Goal: Information Seeking & Learning: Learn about a topic

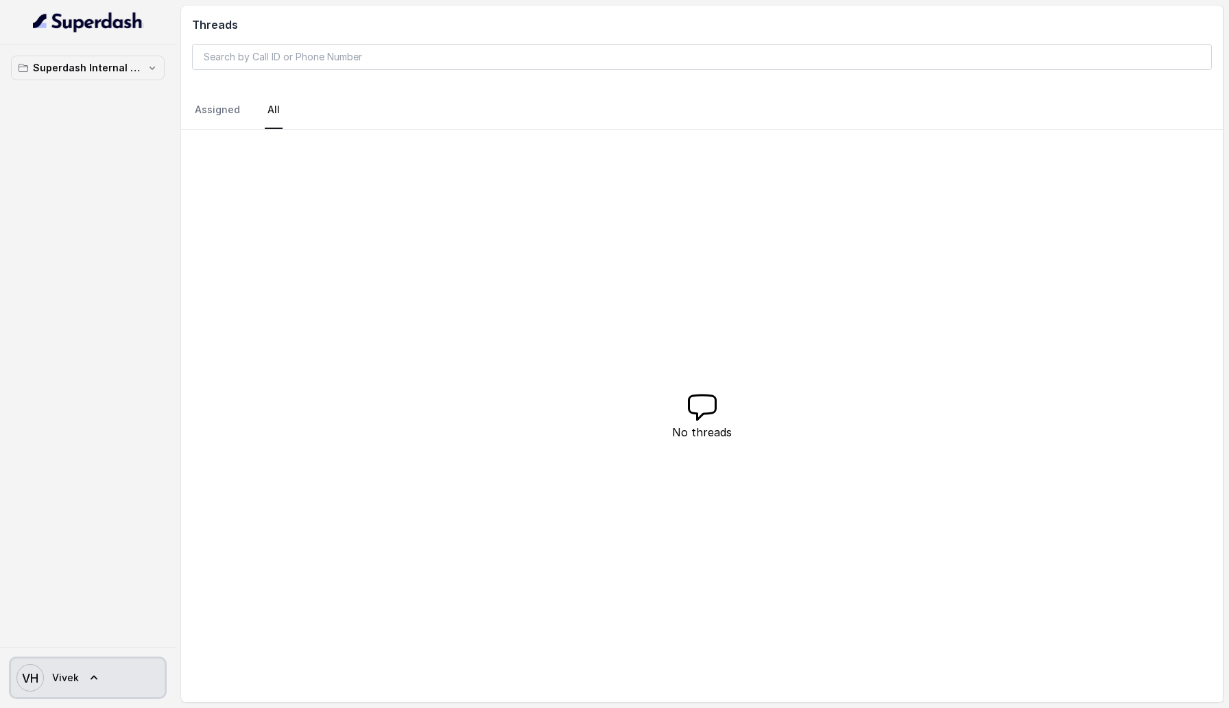
click at [99, 665] on link "VH Vivek" at bounding box center [88, 678] width 154 height 38
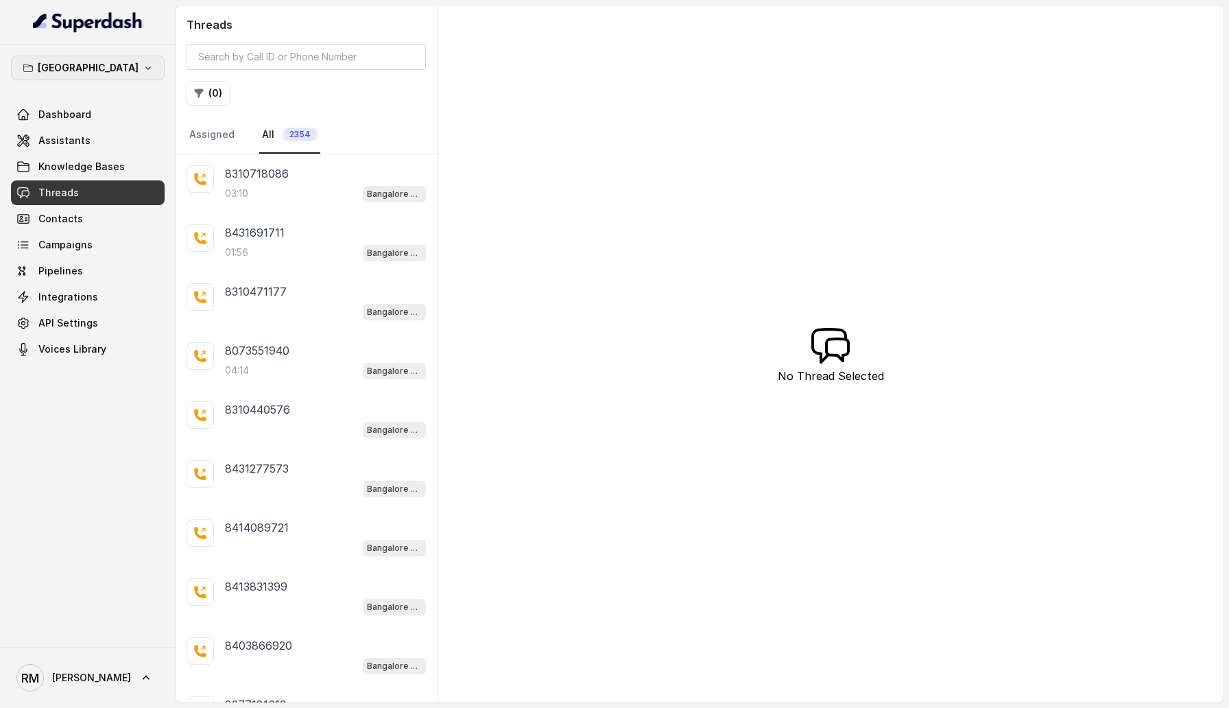
click at [154, 79] on button "[GEOGRAPHIC_DATA]" at bounding box center [88, 68] width 154 height 25
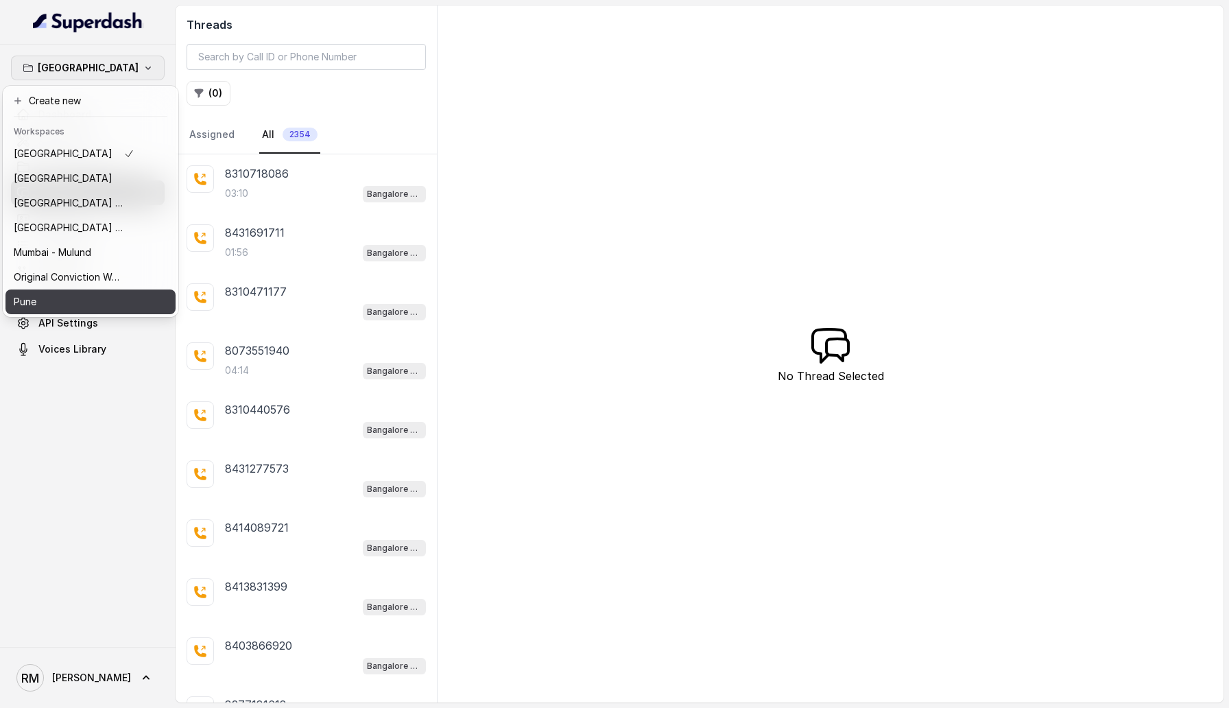
click at [128, 301] on button "Pune" at bounding box center [90, 301] width 170 height 25
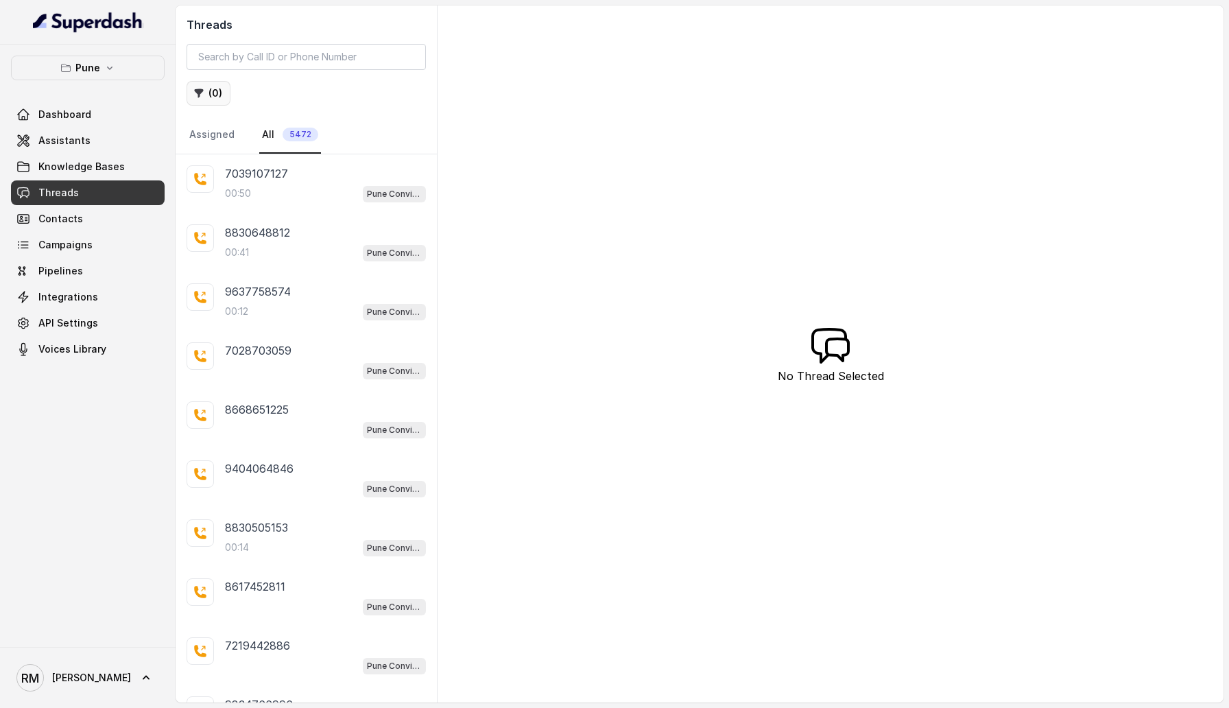
click at [194, 93] on icon "button" at bounding box center [198, 93] width 11 height 11
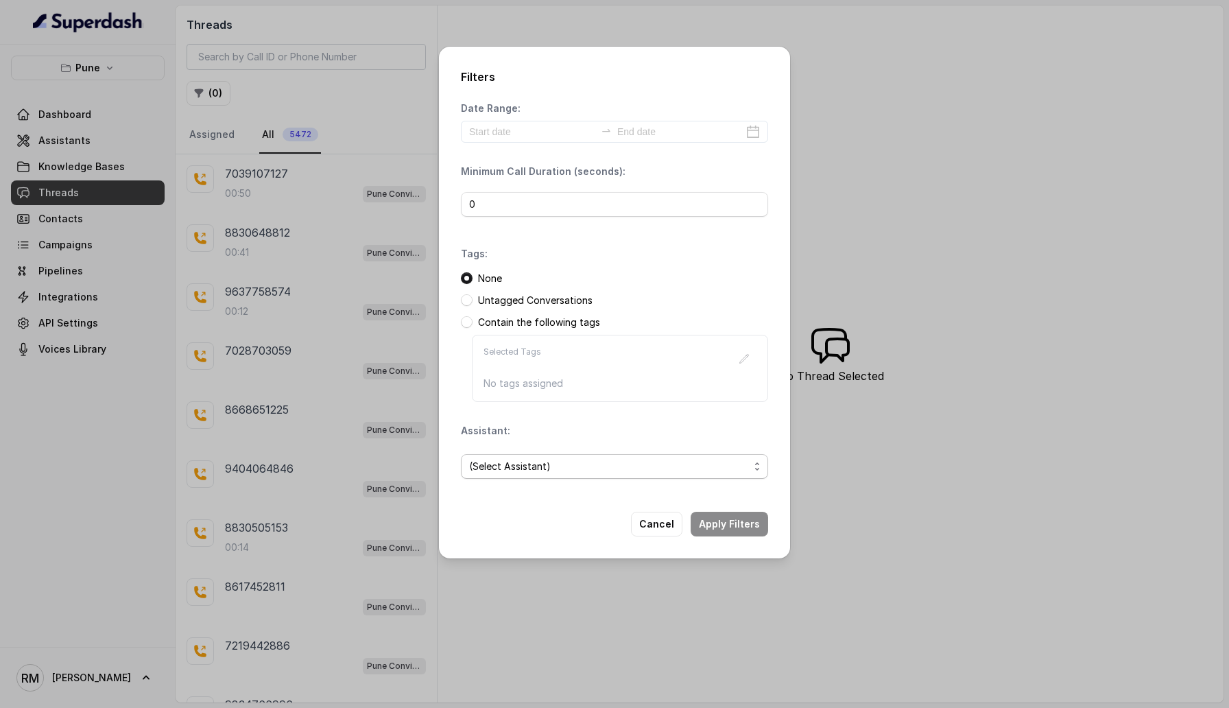
click at [551, 423] on span "(Select Assistant)" at bounding box center [609, 466] width 280 height 16
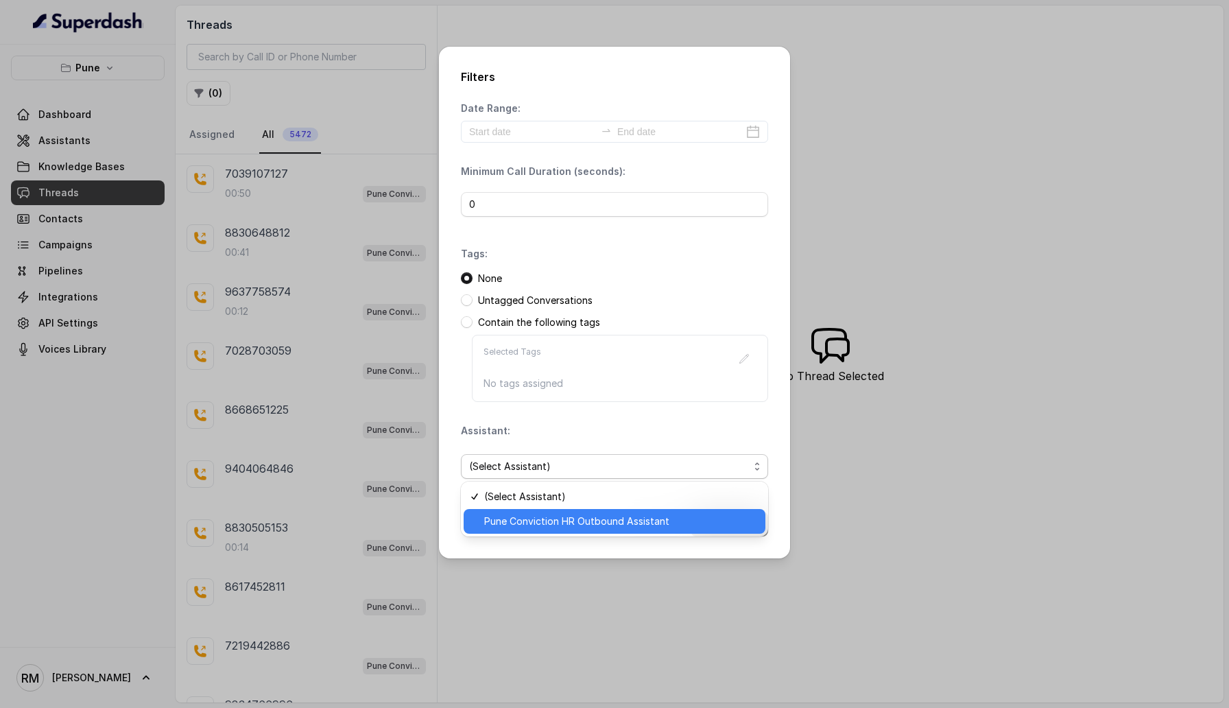
click at [551, 423] on span "Pune Conviction HR Outbound Assistant" at bounding box center [620, 521] width 273 height 16
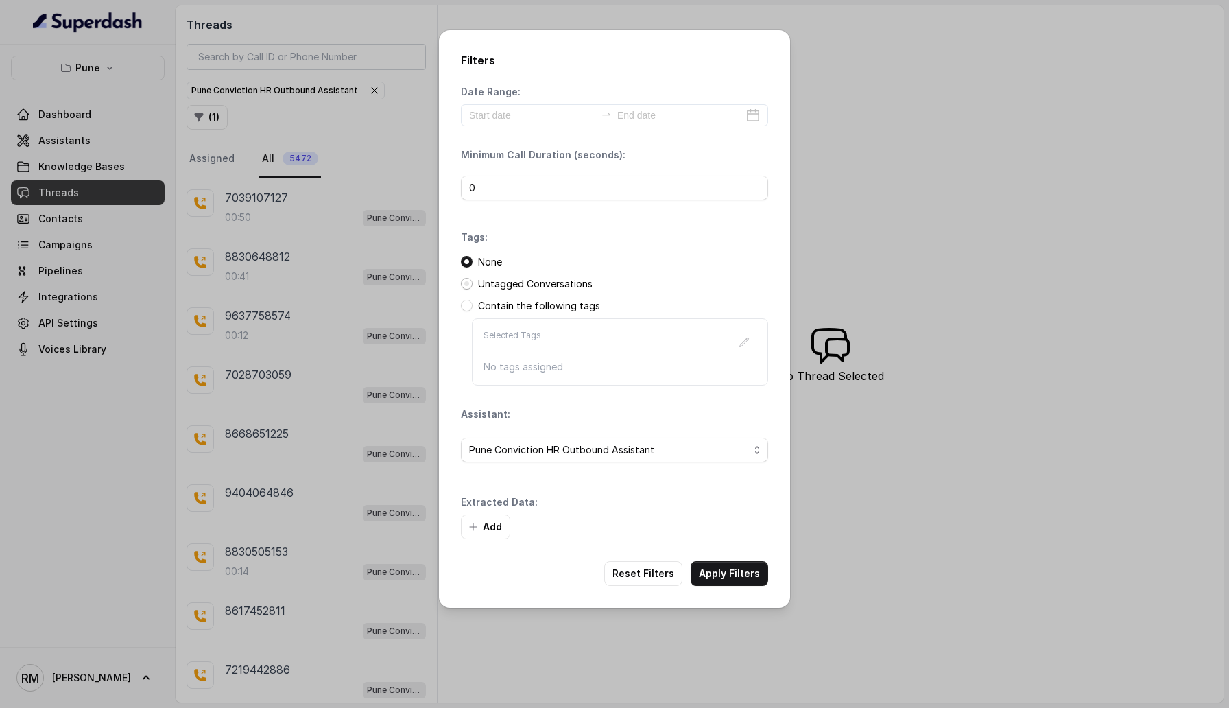
click at [469, 285] on span at bounding box center [467, 284] width 12 height 12
click at [484, 423] on button "Add" at bounding box center [485, 527] width 49 height 25
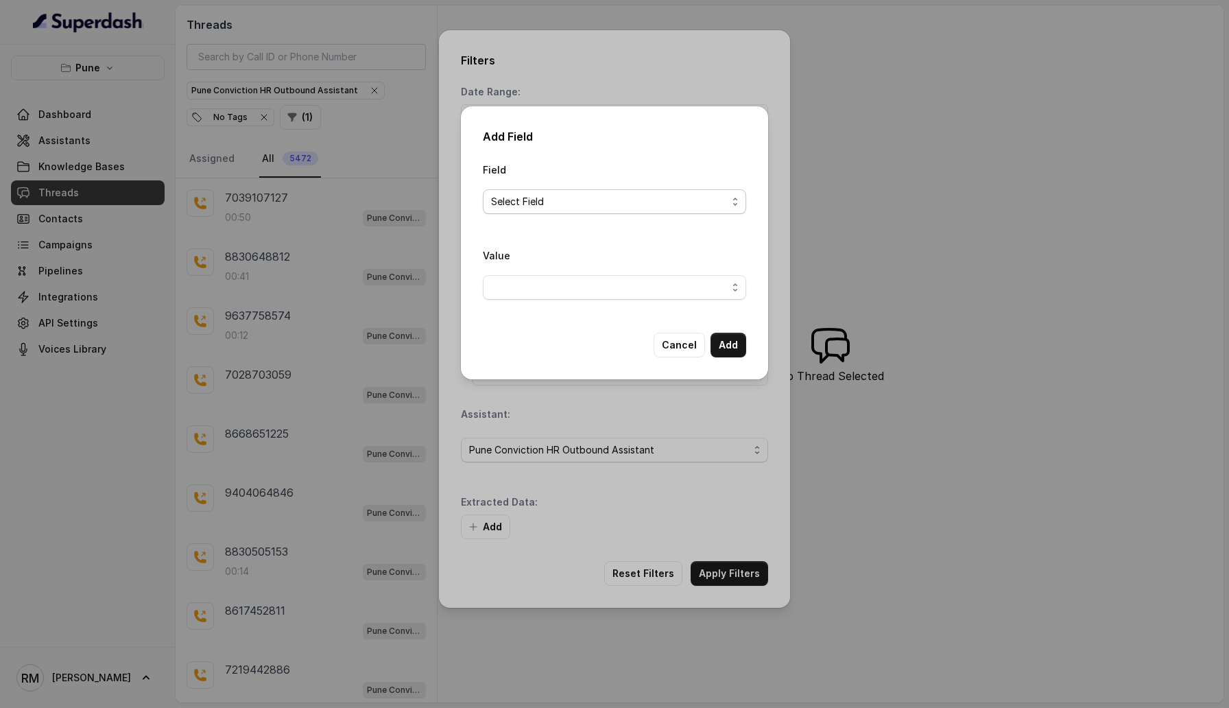
click at [529, 205] on span "Select Field" at bounding box center [609, 201] width 236 height 16
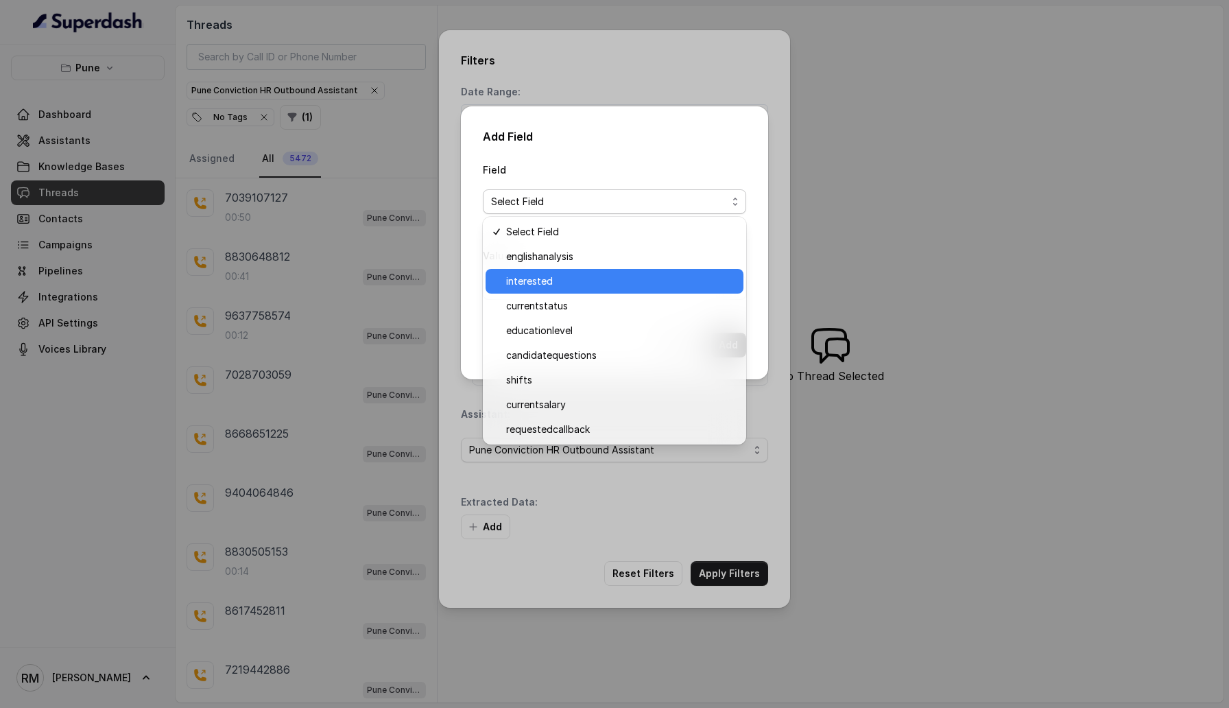
click at [528, 275] on span "interested" at bounding box center [620, 281] width 229 height 16
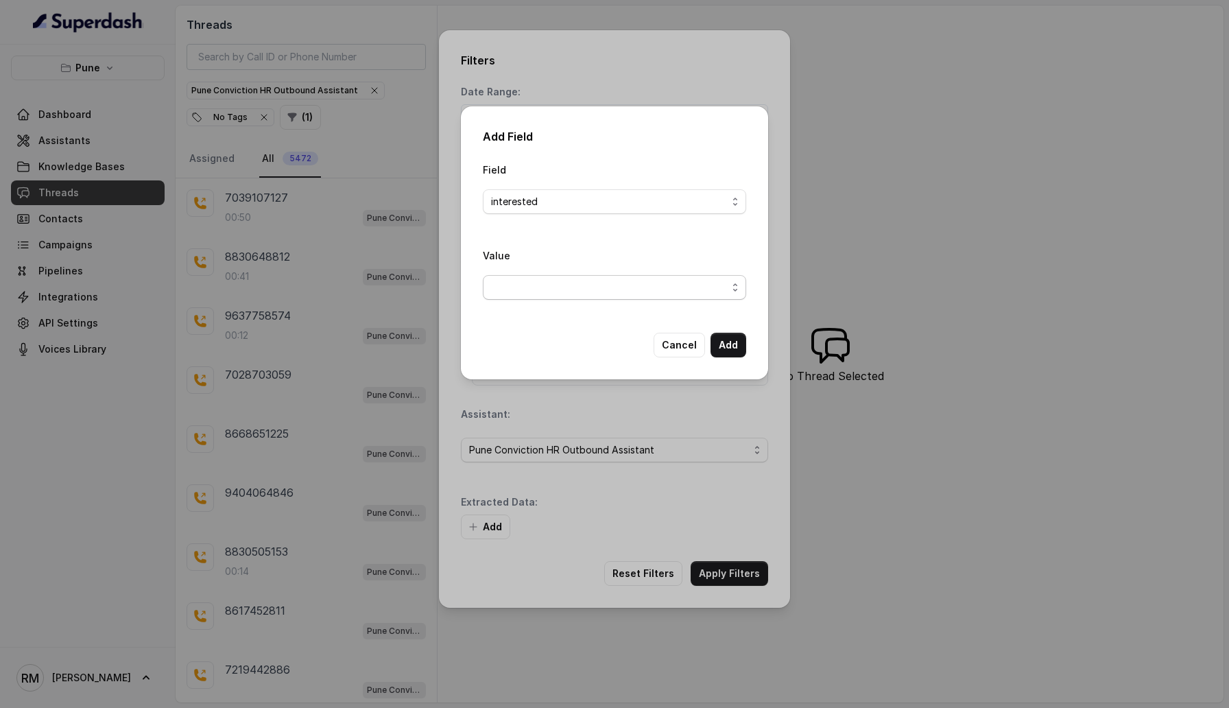
click at [519, 284] on span "button" at bounding box center [614, 287] width 263 height 25
click at [527, 350] on div "Yes" at bounding box center [615, 341] width 258 height 25
click at [743, 347] on button "Add" at bounding box center [729, 345] width 36 height 25
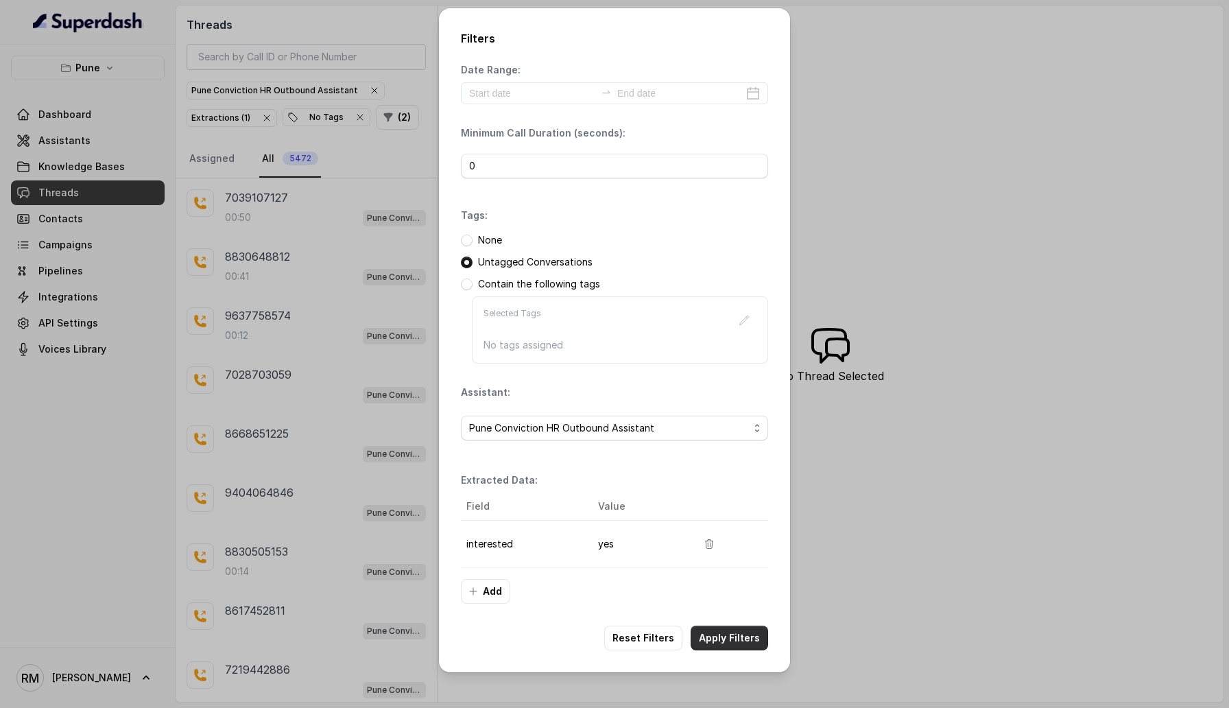
click at [724, 423] on button "Apply Filters" at bounding box center [730, 638] width 78 height 25
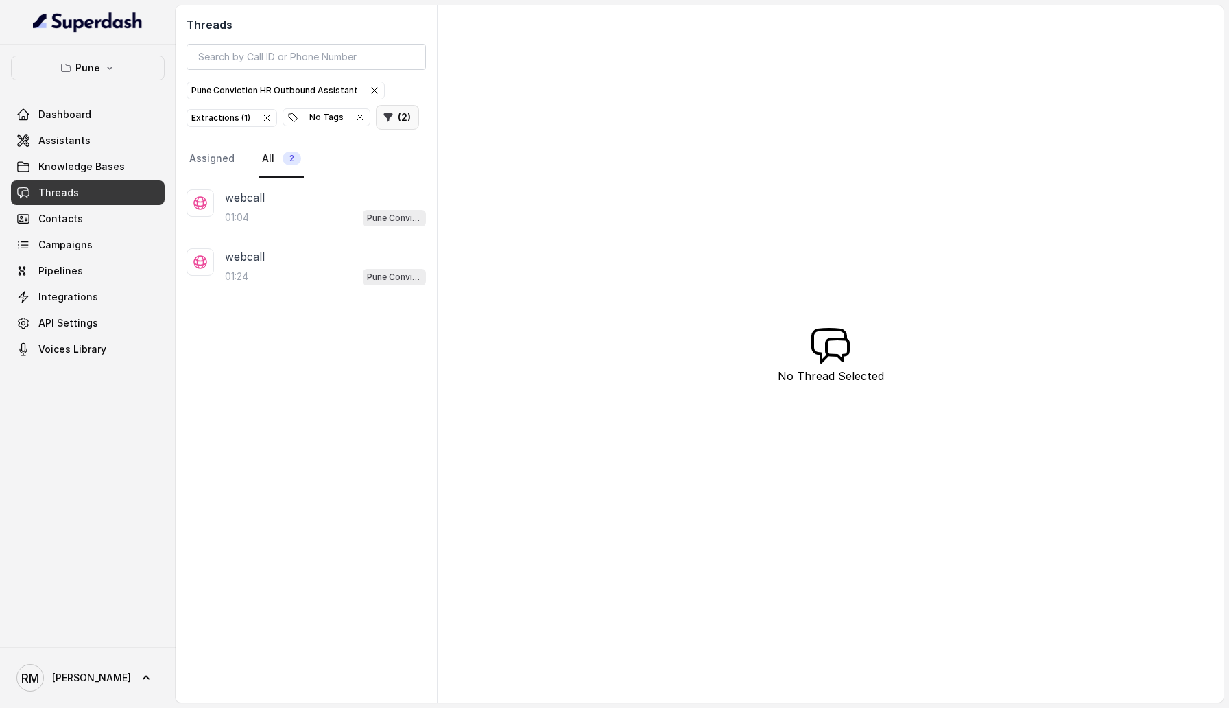
click at [403, 119] on button "( 2 )" at bounding box center [397, 117] width 43 height 25
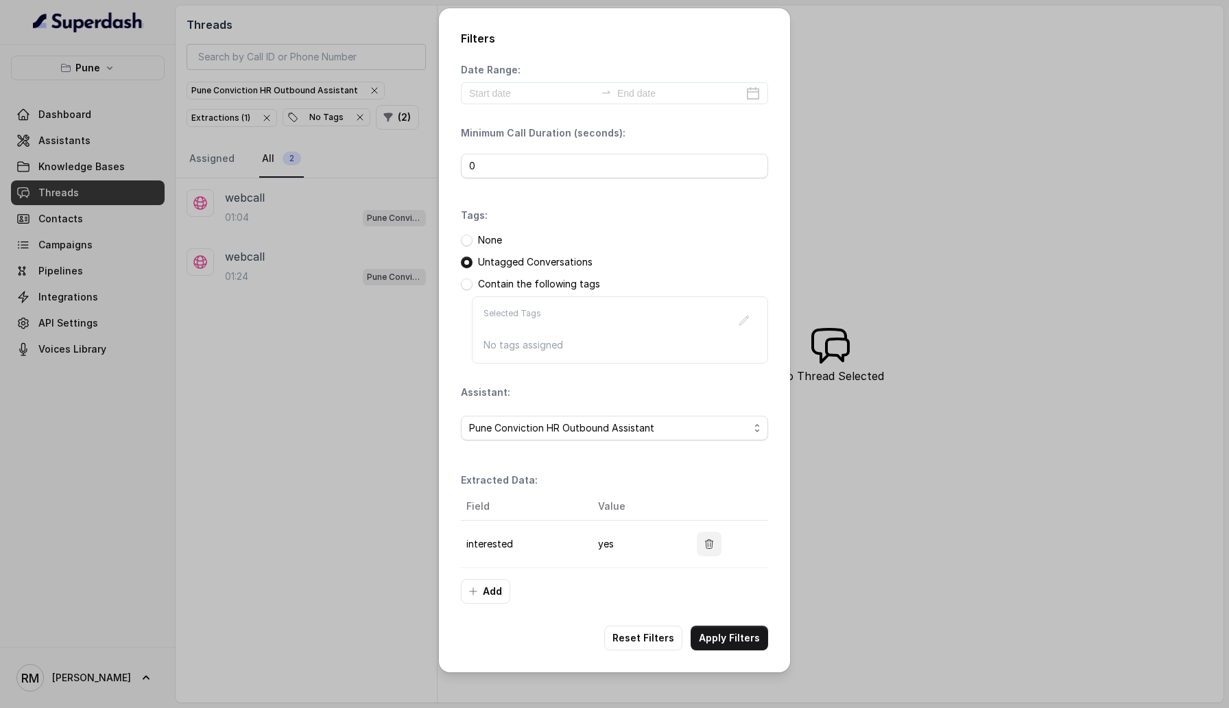
click at [706, 423] on button "button" at bounding box center [709, 544] width 25 height 25
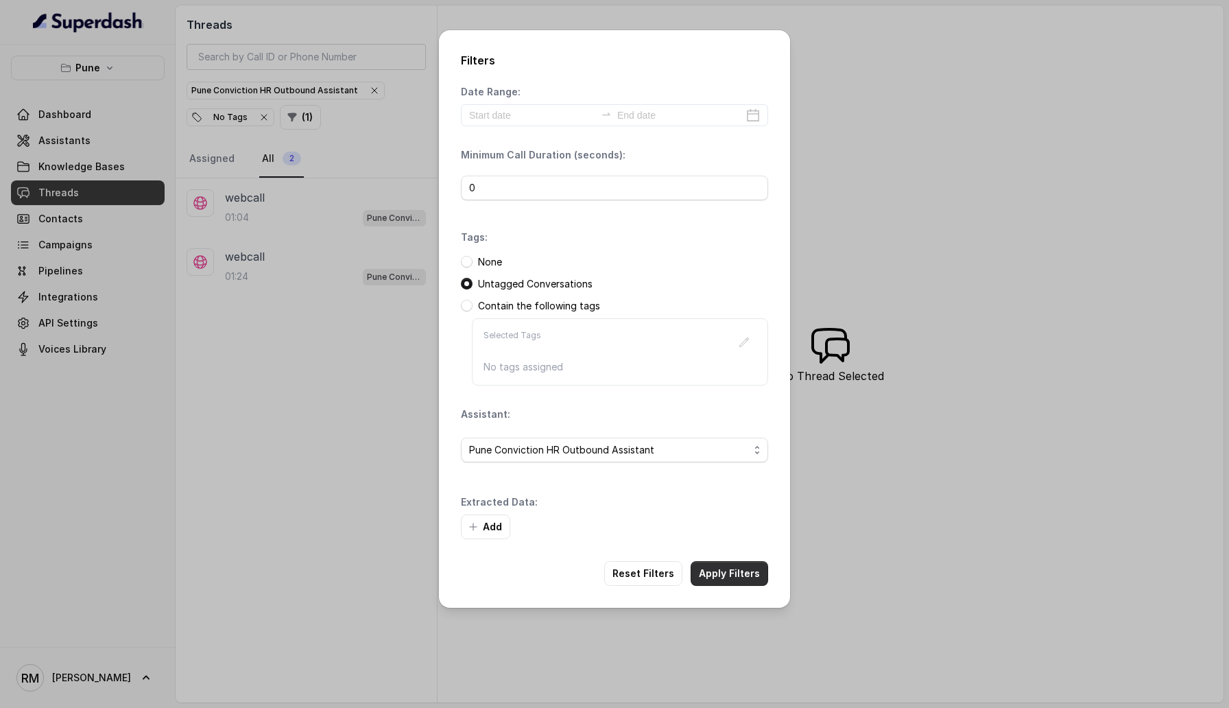
click at [712, 423] on button "Apply Filters" at bounding box center [730, 573] width 78 height 25
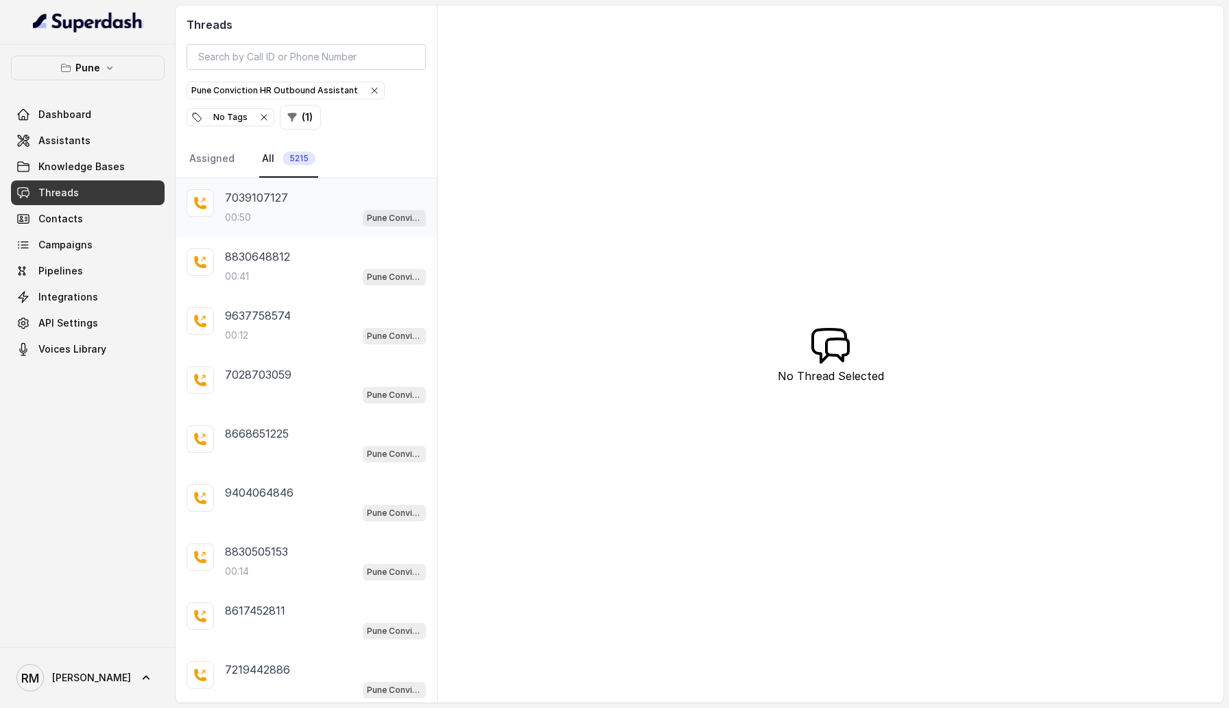
click at [300, 211] on div "00:50 Pune Conviction HR Outbound Assistant" at bounding box center [325, 218] width 201 height 18
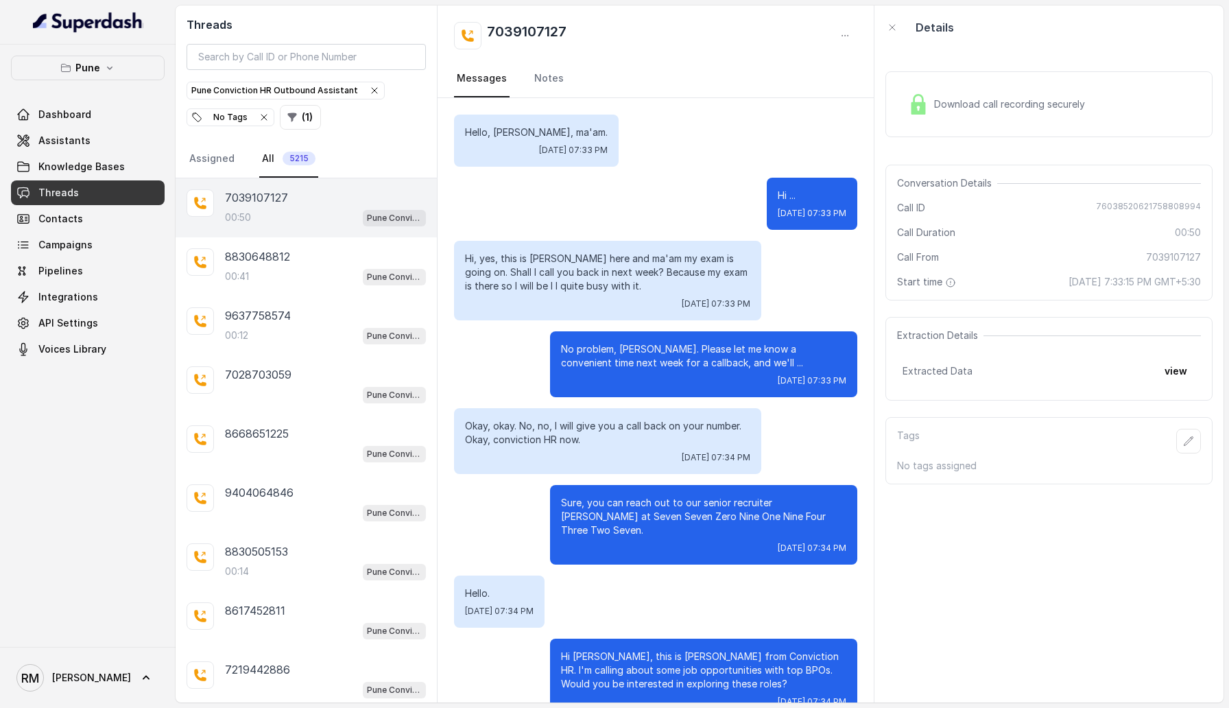
scroll to position [19, 0]
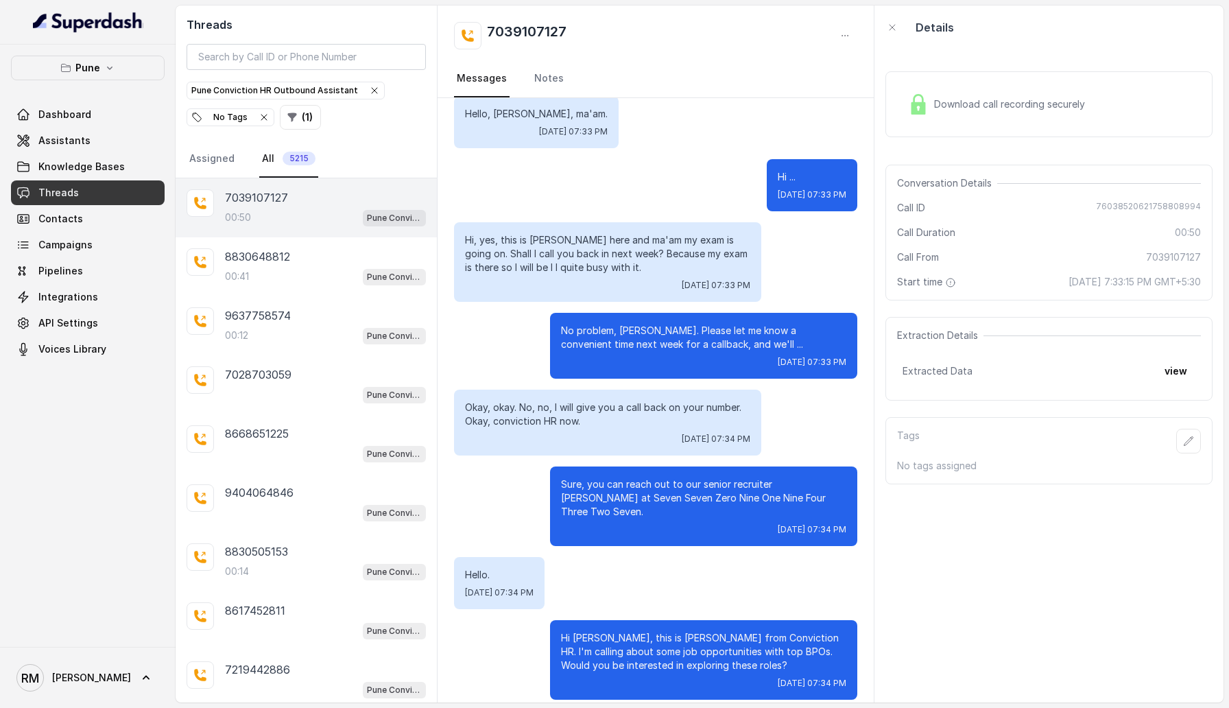
click at [1198, 383] on div "Extraction Details Extracted Data view" at bounding box center [1049, 359] width 327 height 84
click at [1187, 377] on button "view" at bounding box center [1176, 371] width 39 height 25
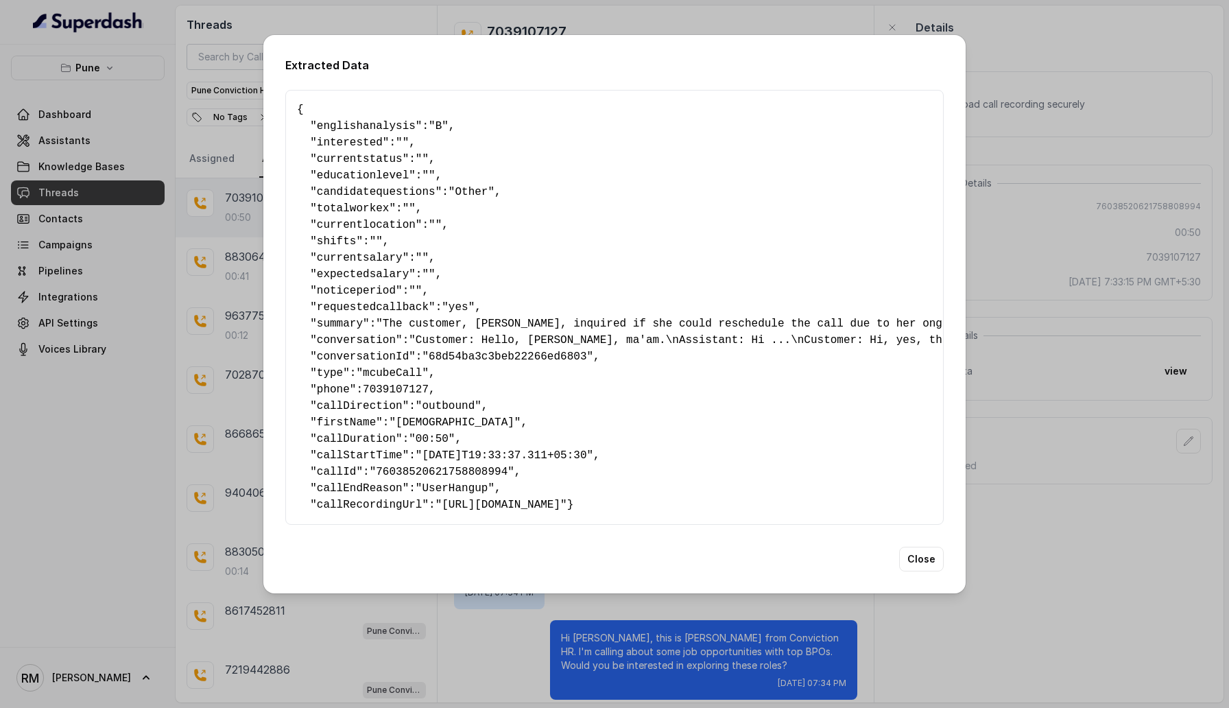
click at [1067, 324] on div "Extracted Data { " englishanalysis ": "B" , " interested ": "" , " currentstatu…" at bounding box center [614, 354] width 1229 height 708
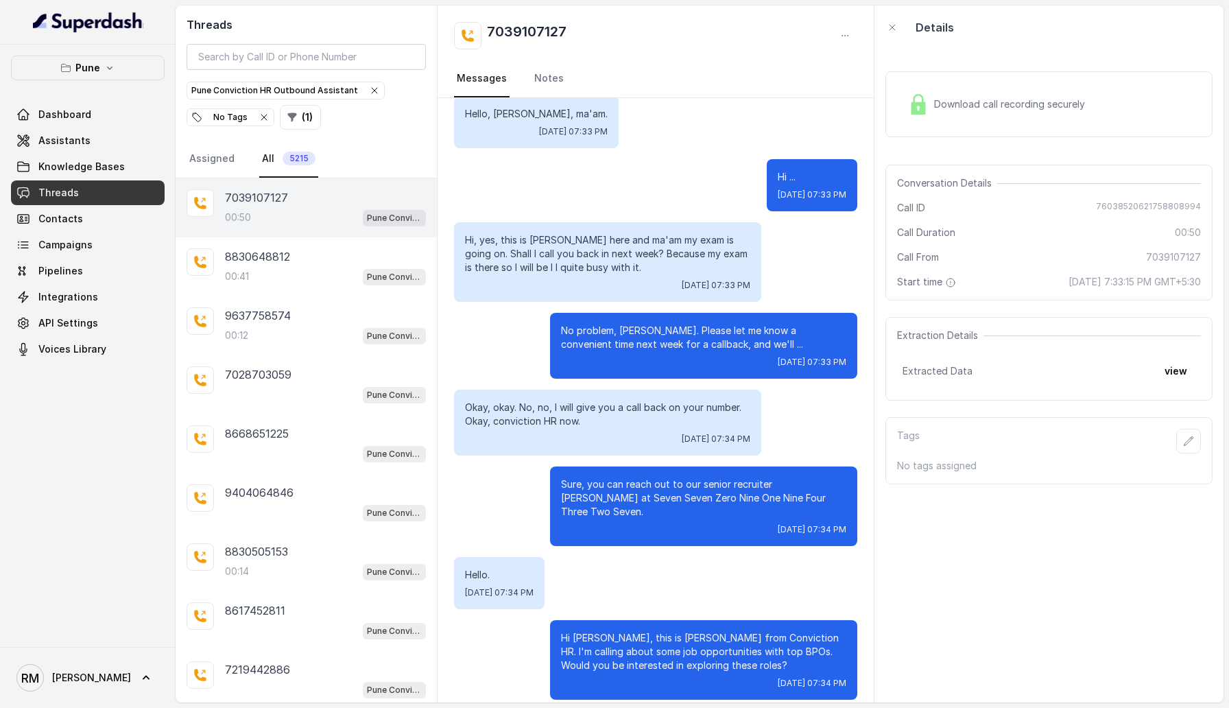
scroll to position [0, 0]
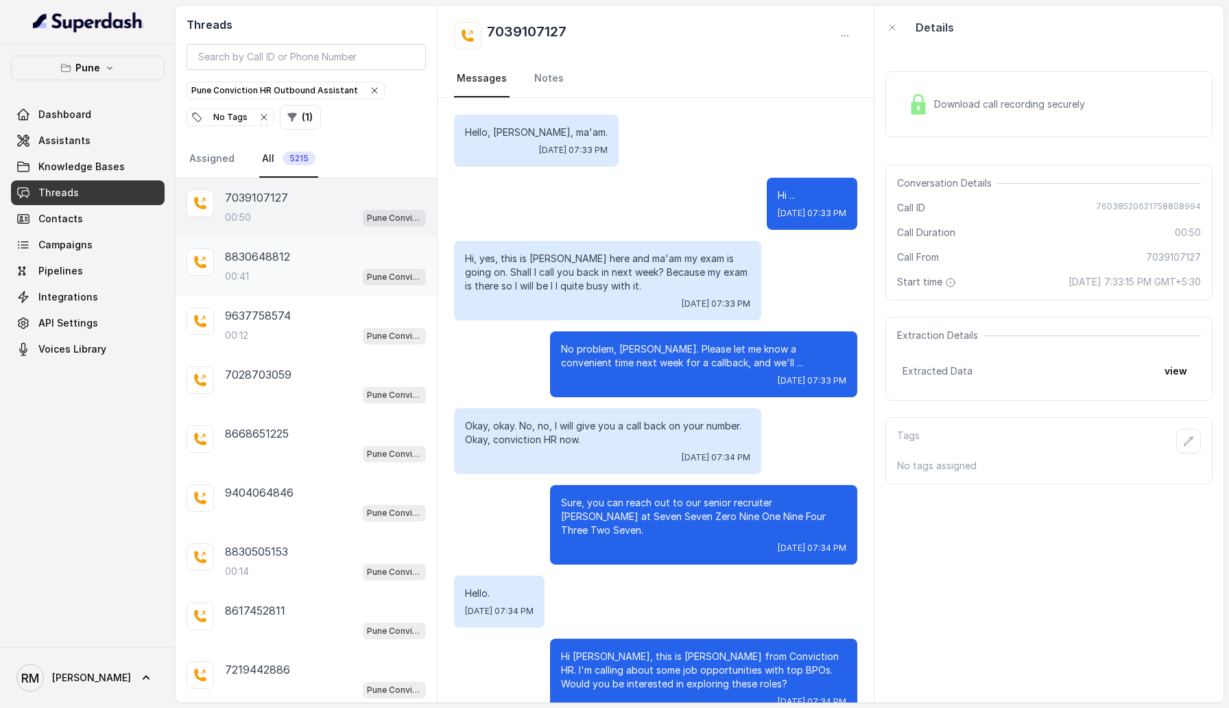
click at [277, 244] on div "8830648812 00:41 Pune Conviction HR Outbound Assistant" at bounding box center [306, 266] width 261 height 59
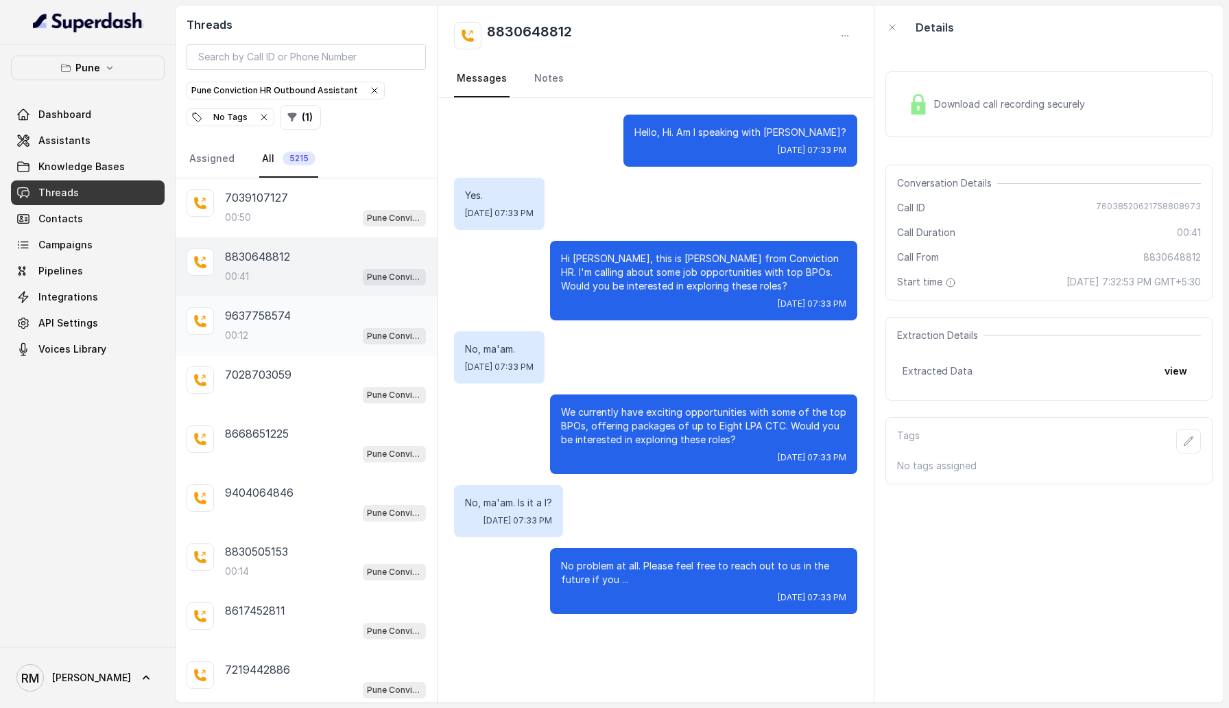
click at [236, 314] on p "9637758574" at bounding box center [258, 315] width 66 height 16
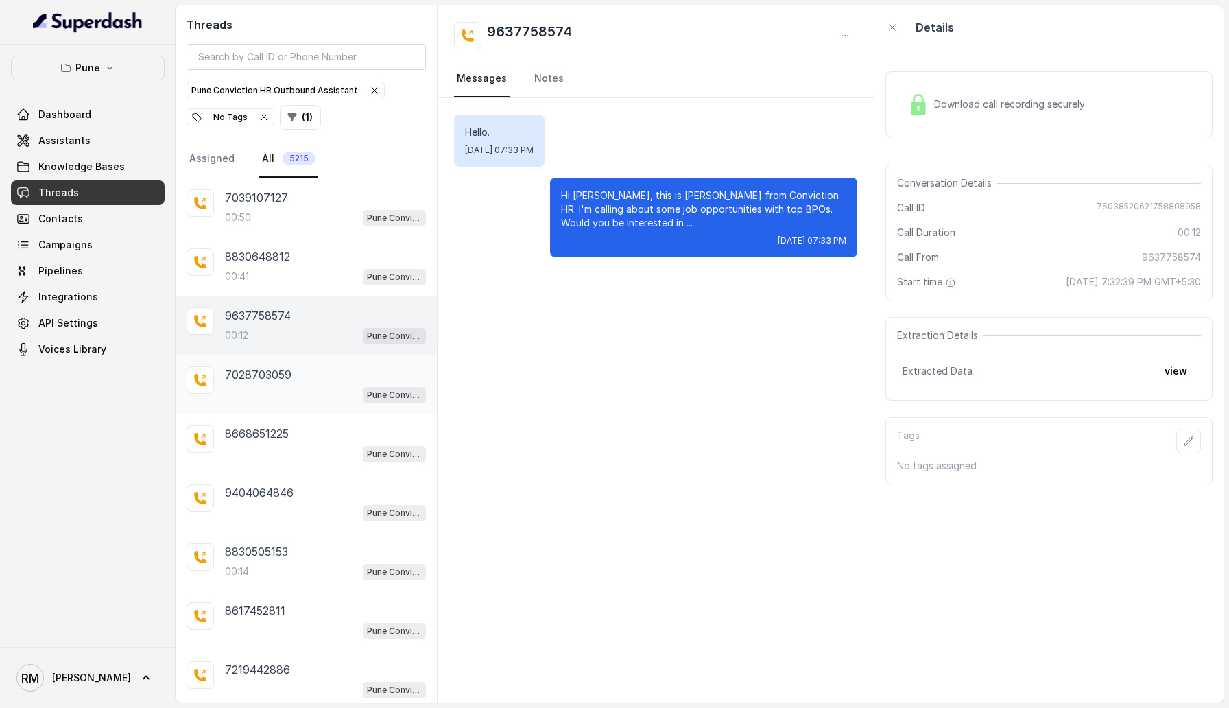
click at [298, 390] on div "Pune Conviction HR Outbound Assistant" at bounding box center [325, 395] width 201 height 18
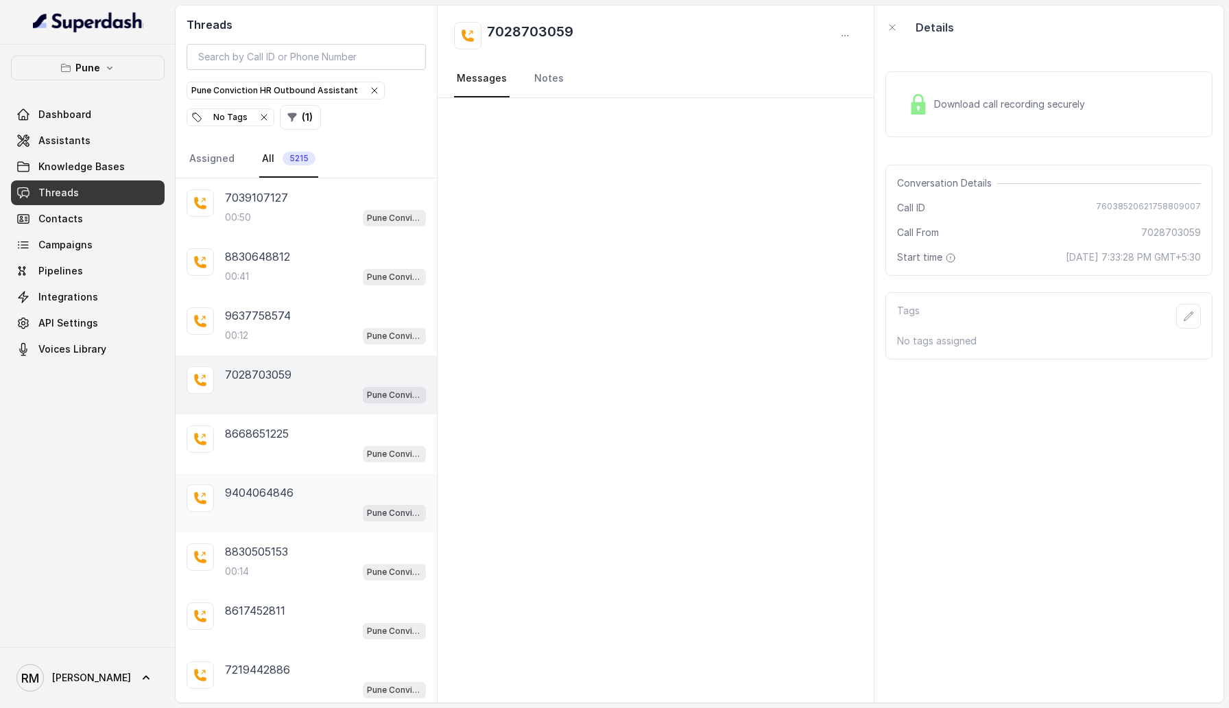
click at [338, 423] on div "9404064846 Pune Conviction HR Outbound Assistant" at bounding box center [306, 502] width 261 height 59
click at [322, 423] on div "00:14 Pune Conviction HR Outbound Assistant" at bounding box center [325, 572] width 201 height 18
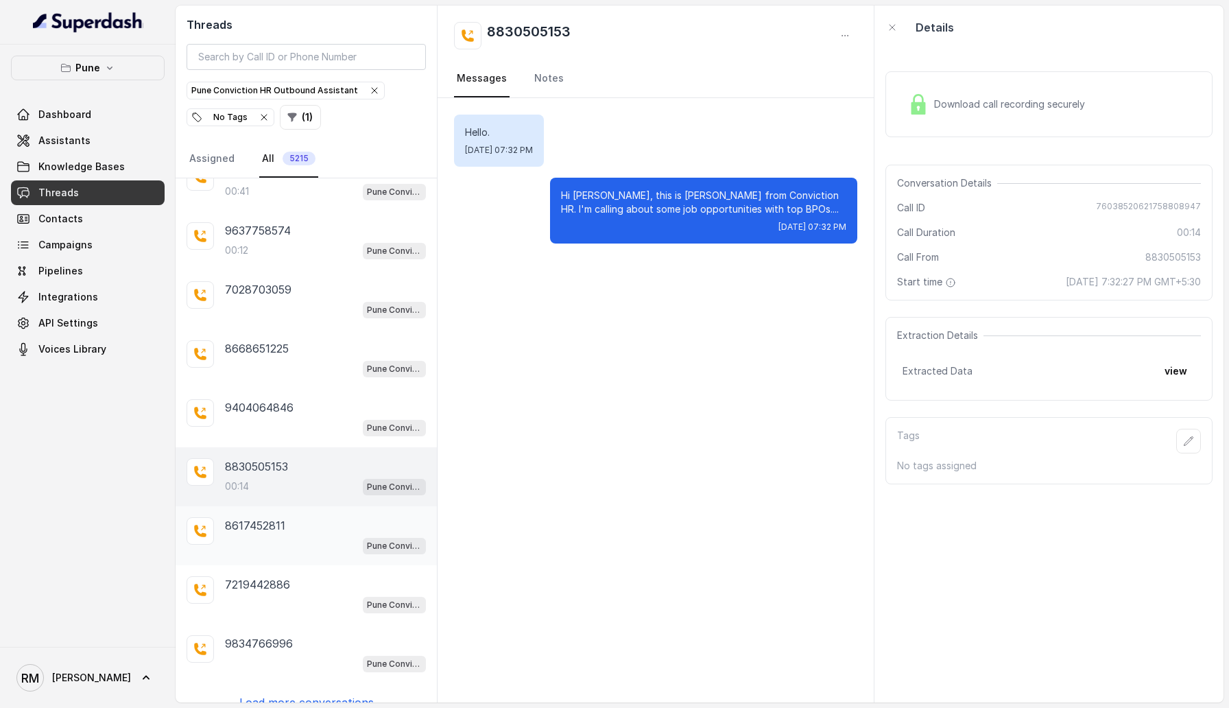
scroll to position [100, 0]
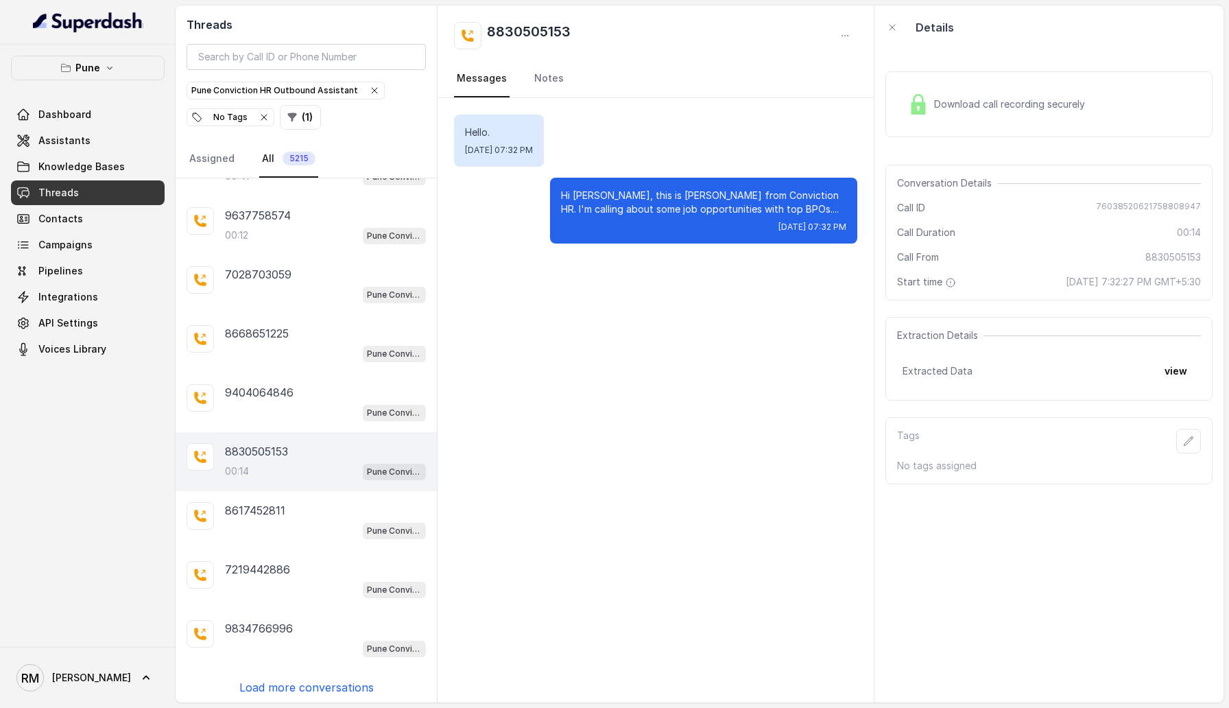
click at [320, 423] on p "Load more conversations" at bounding box center [306, 687] width 134 height 16
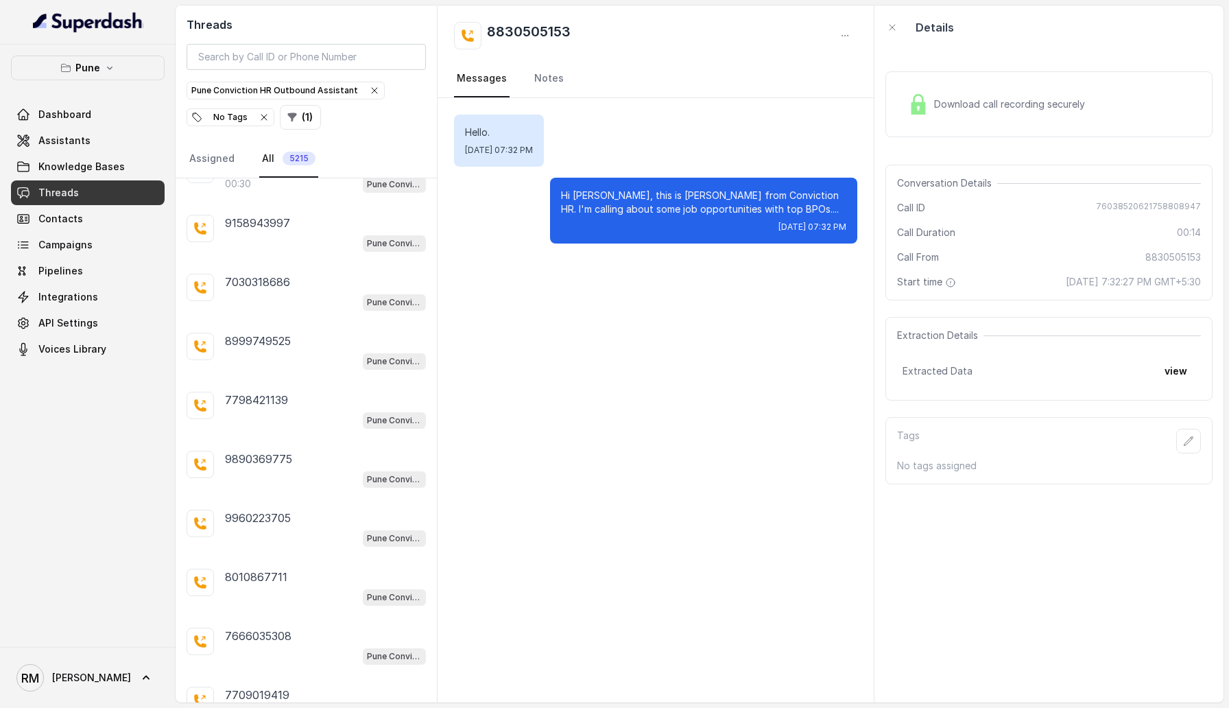
scroll to position [687, 0]
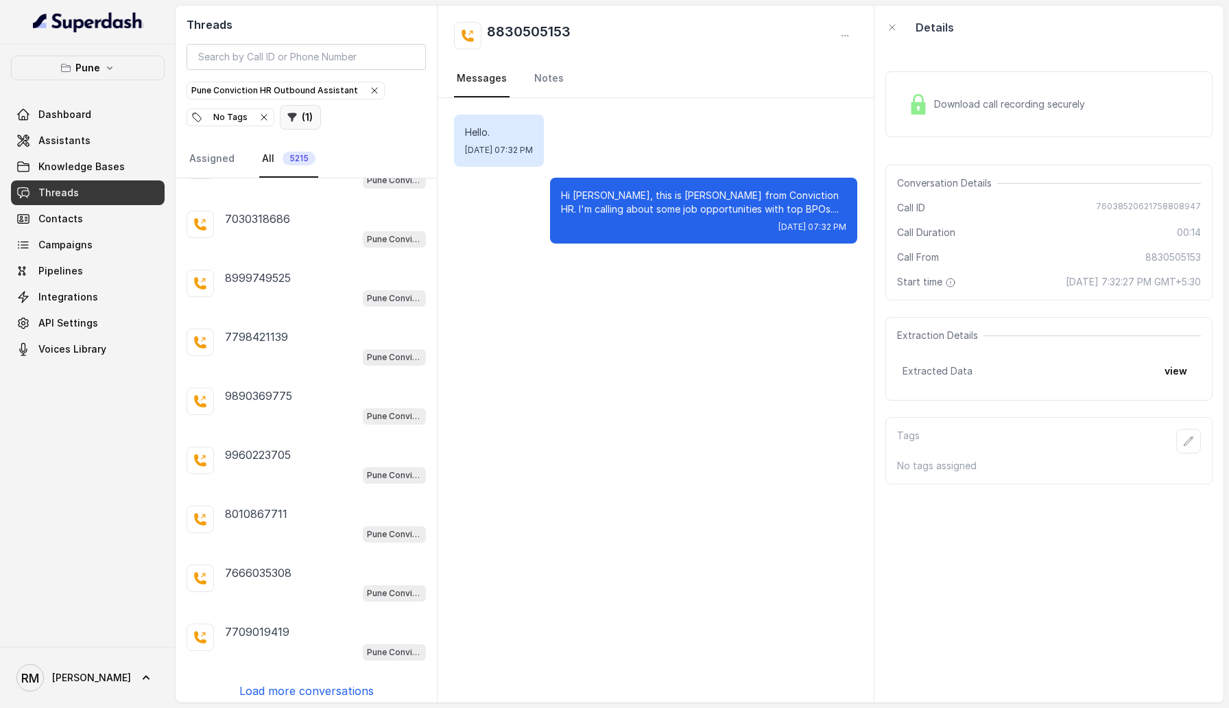
click at [296, 125] on button "( 1 )" at bounding box center [300, 117] width 41 height 25
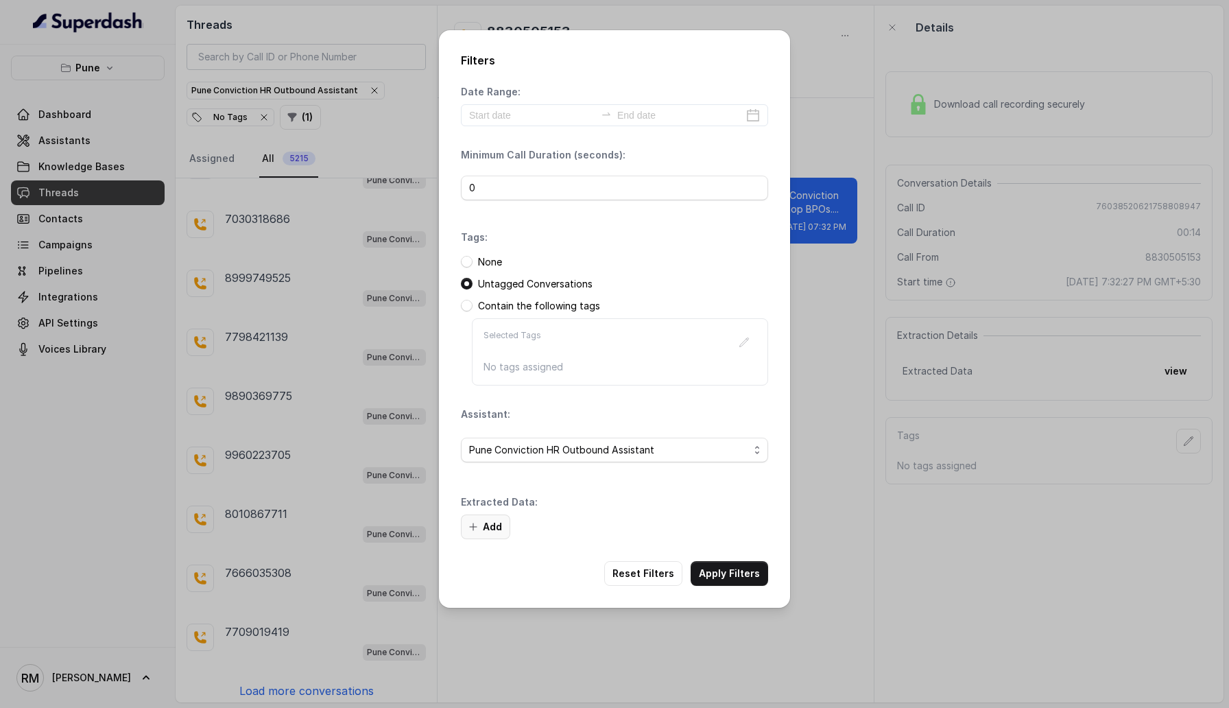
click at [486, 423] on button "Add" at bounding box center [485, 527] width 49 height 25
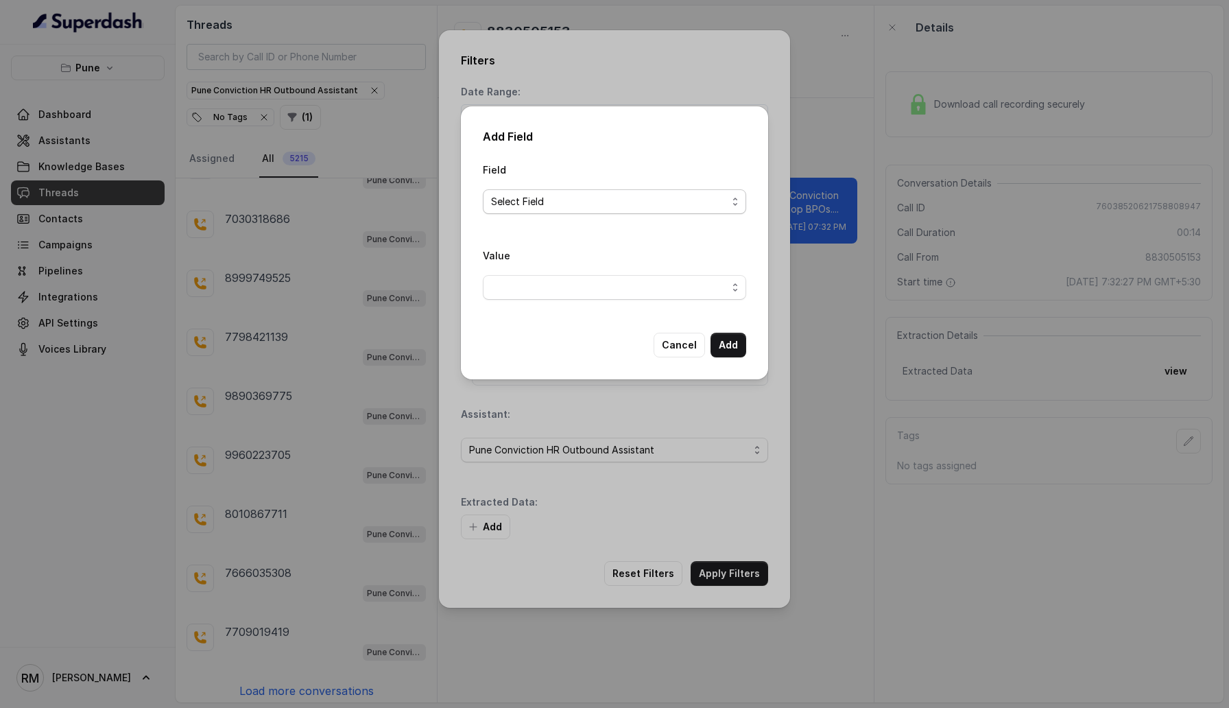
click at [547, 207] on span "Select Field" at bounding box center [609, 201] width 236 height 16
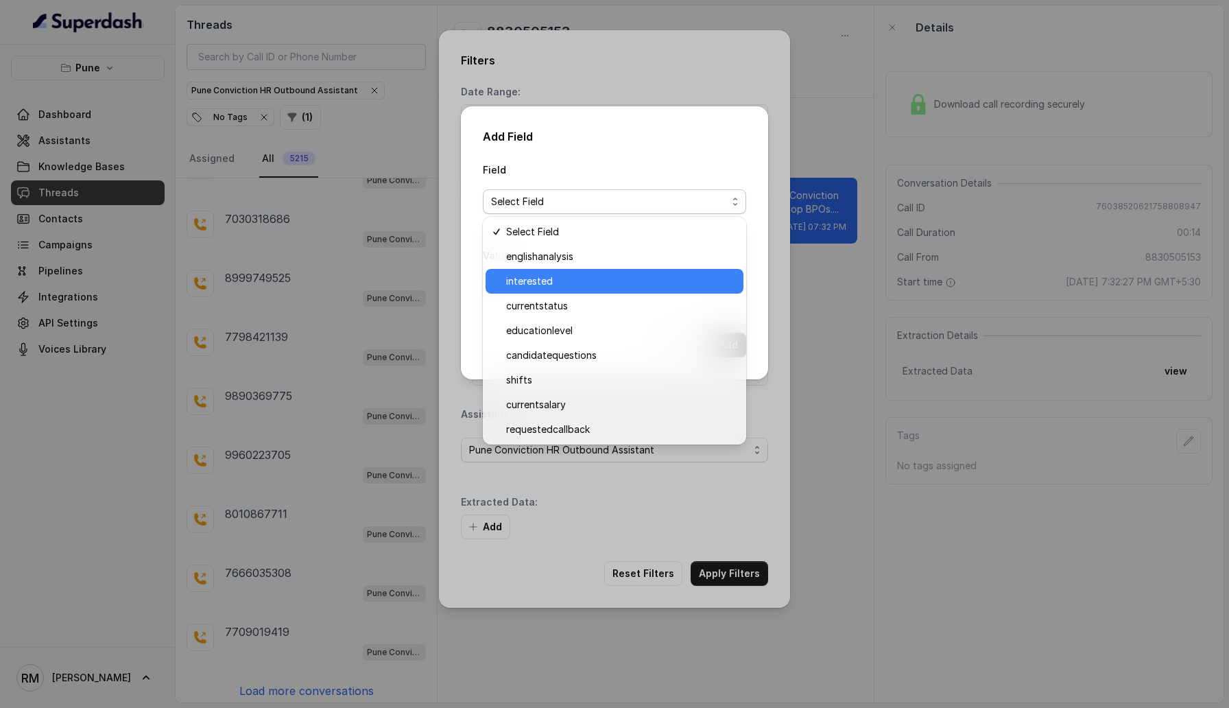
click at [535, 273] on span "interested" at bounding box center [620, 281] width 229 height 16
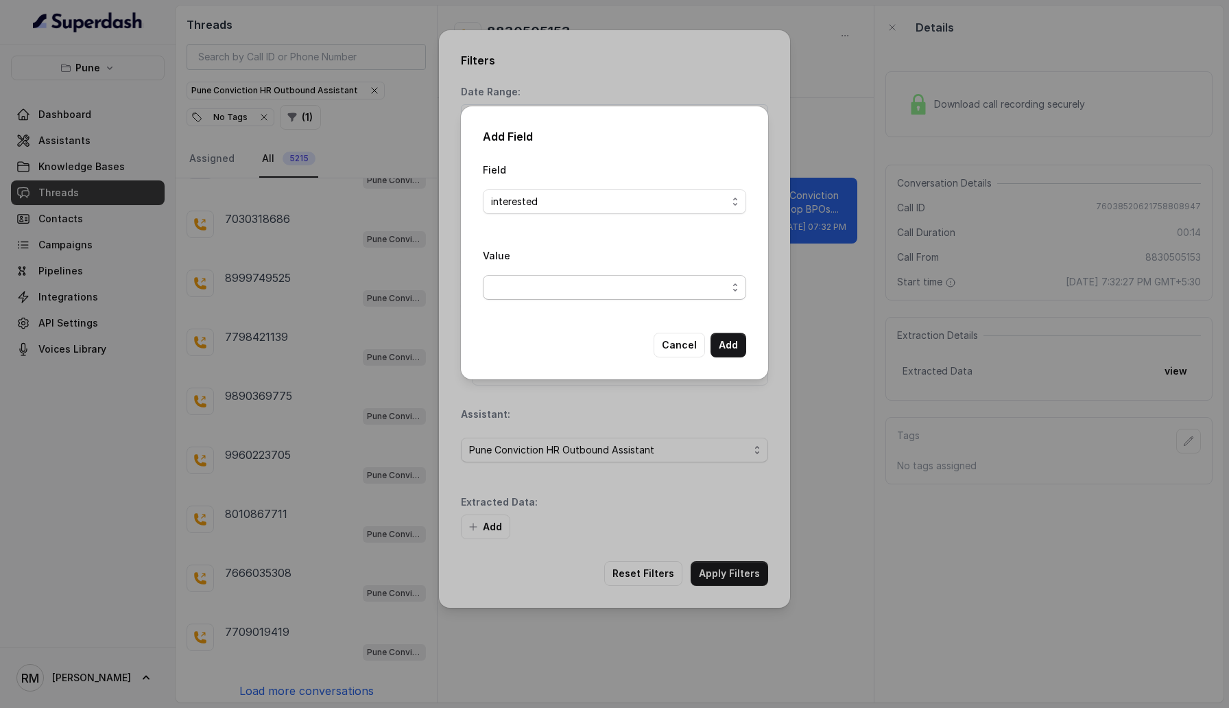
click at [548, 305] on div "Value" at bounding box center [614, 279] width 263 height 64
click at [548, 294] on span "button" at bounding box center [614, 287] width 263 height 25
click at [575, 249] on div "Value" at bounding box center [614, 273] width 263 height 53
drag, startPoint x: 672, startPoint y: 342, endPoint x: 592, endPoint y: 281, distance: 100.3
click at [592, 282] on div "Field interested Value Cancel Add" at bounding box center [614, 259] width 263 height 196
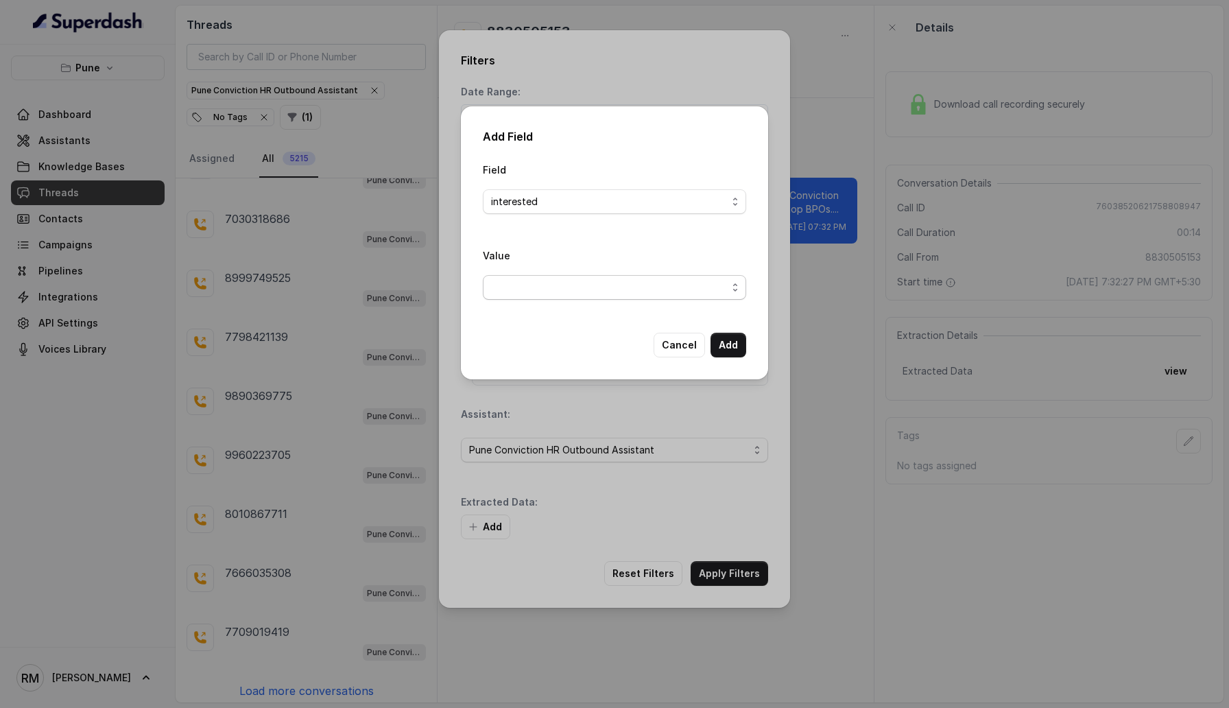
click at [592, 281] on span "button" at bounding box center [614, 287] width 263 height 25
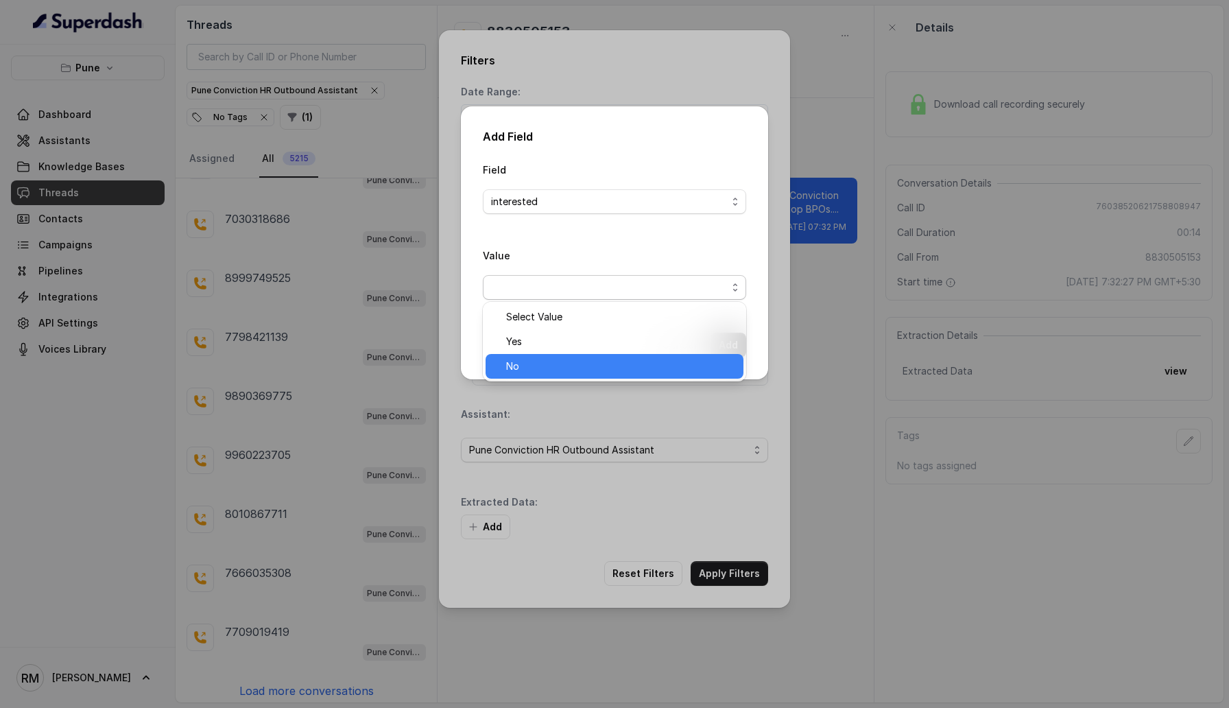
click at [557, 361] on span "No" at bounding box center [620, 366] width 229 height 16
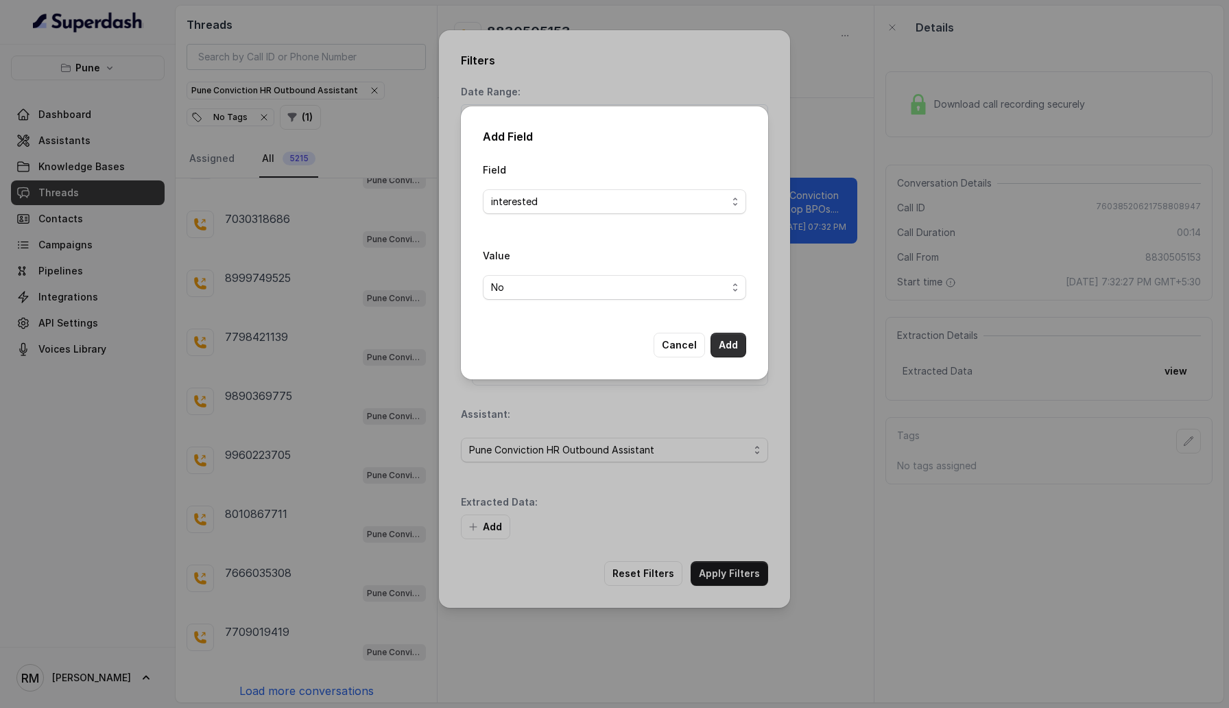
click at [725, 352] on button "Add" at bounding box center [729, 345] width 36 height 25
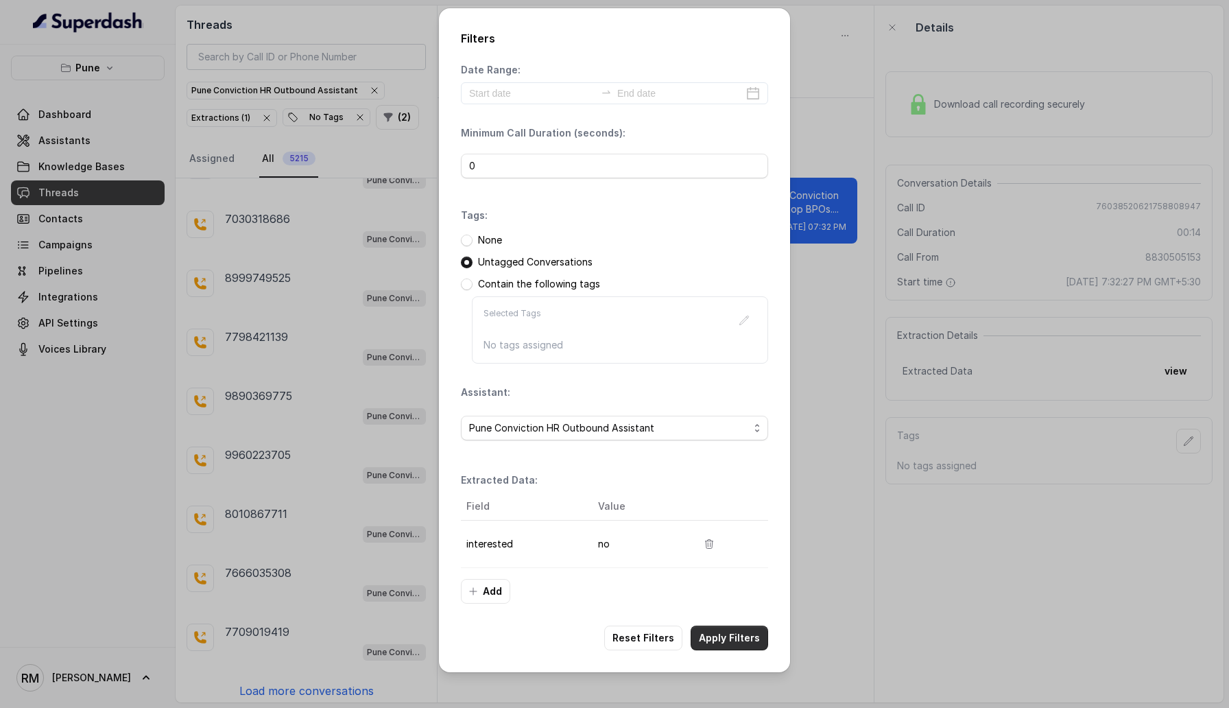
click at [727, 423] on button "Apply Filters" at bounding box center [730, 638] width 78 height 25
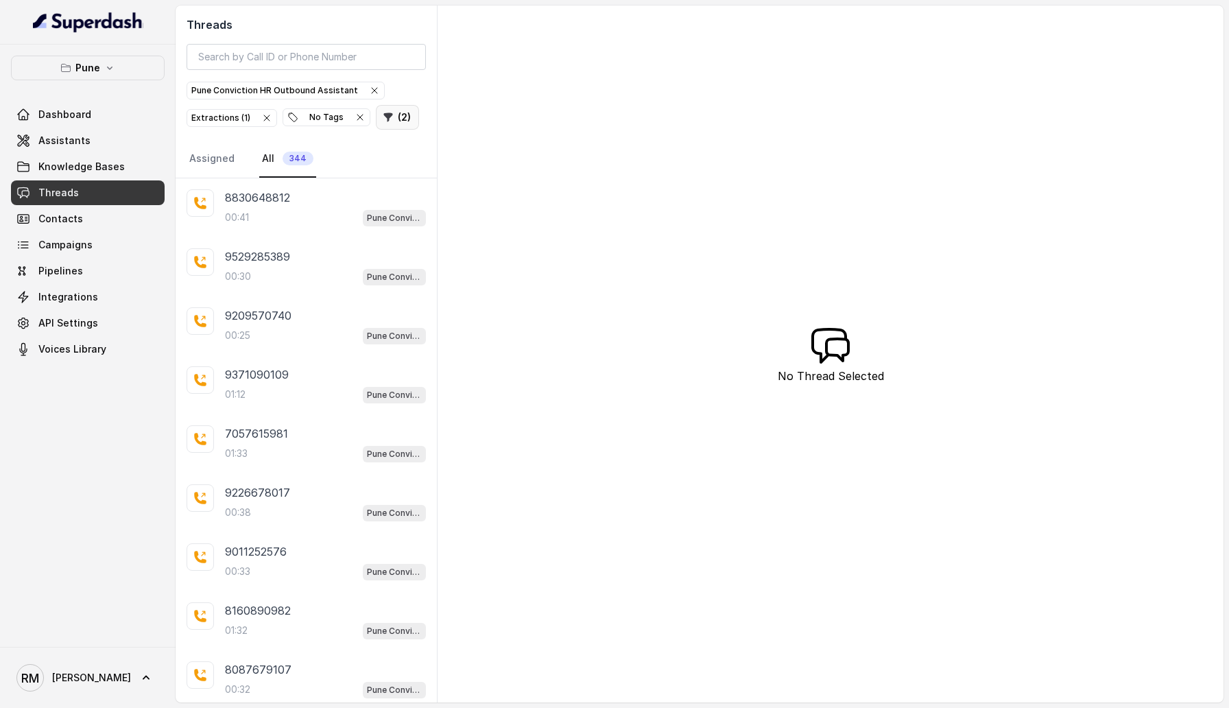
click at [382, 124] on button "( 2 )" at bounding box center [397, 117] width 43 height 25
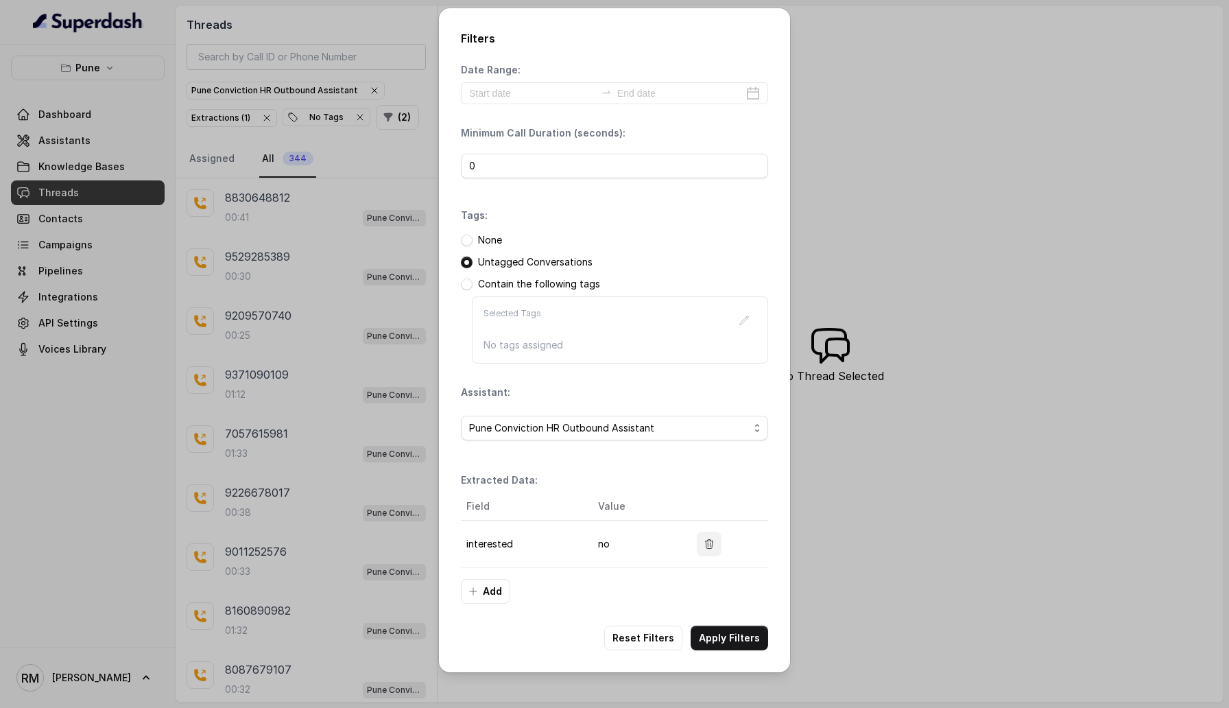
click at [700, 423] on button "button" at bounding box center [709, 544] width 25 height 25
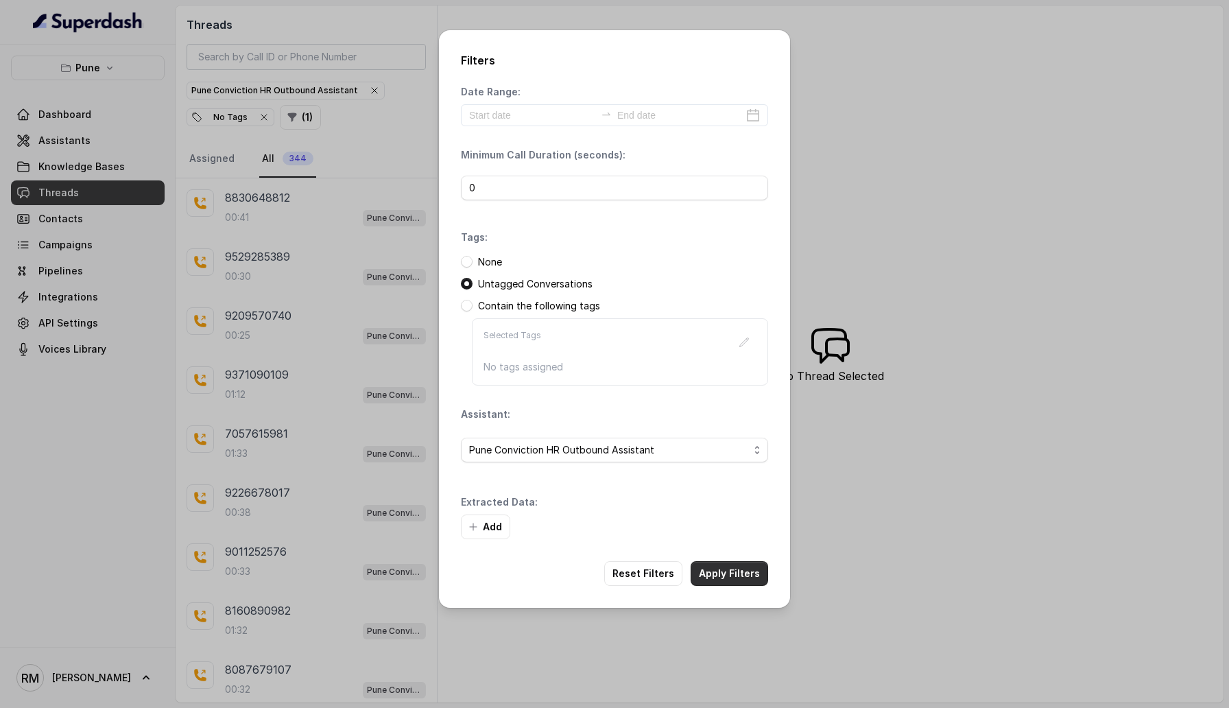
click at [715, 423] on button "Apply Filters" at bounding box center [730, 573] width 78 height 25
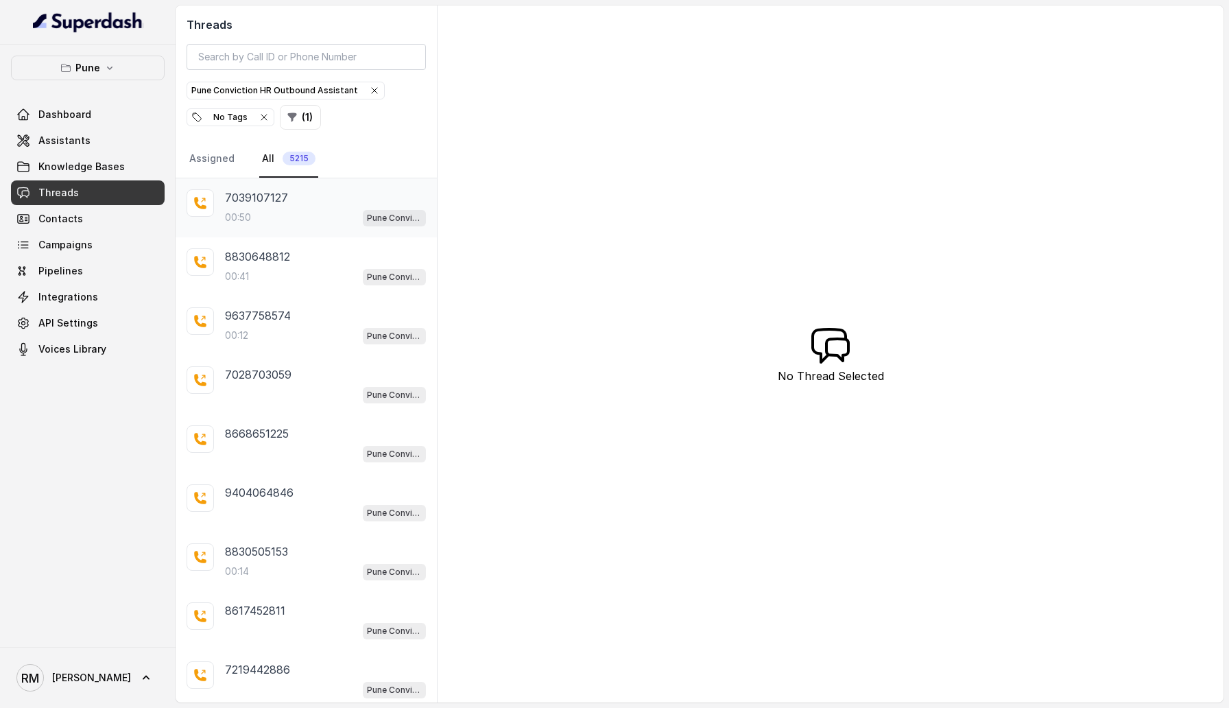
click at [291, 212] on div "00:50 Pune Conviction HR Outbound Assistant" at bounding box center [325, 218] width 201 height 18
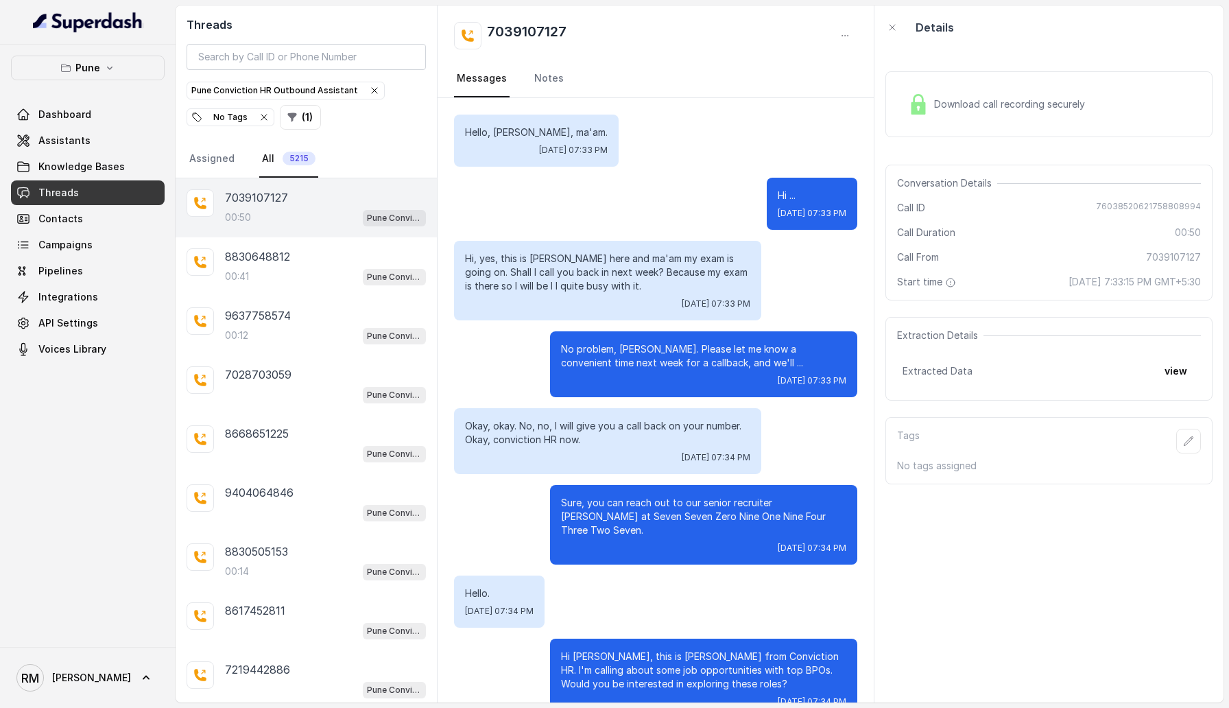
scroll to position [19, 0]
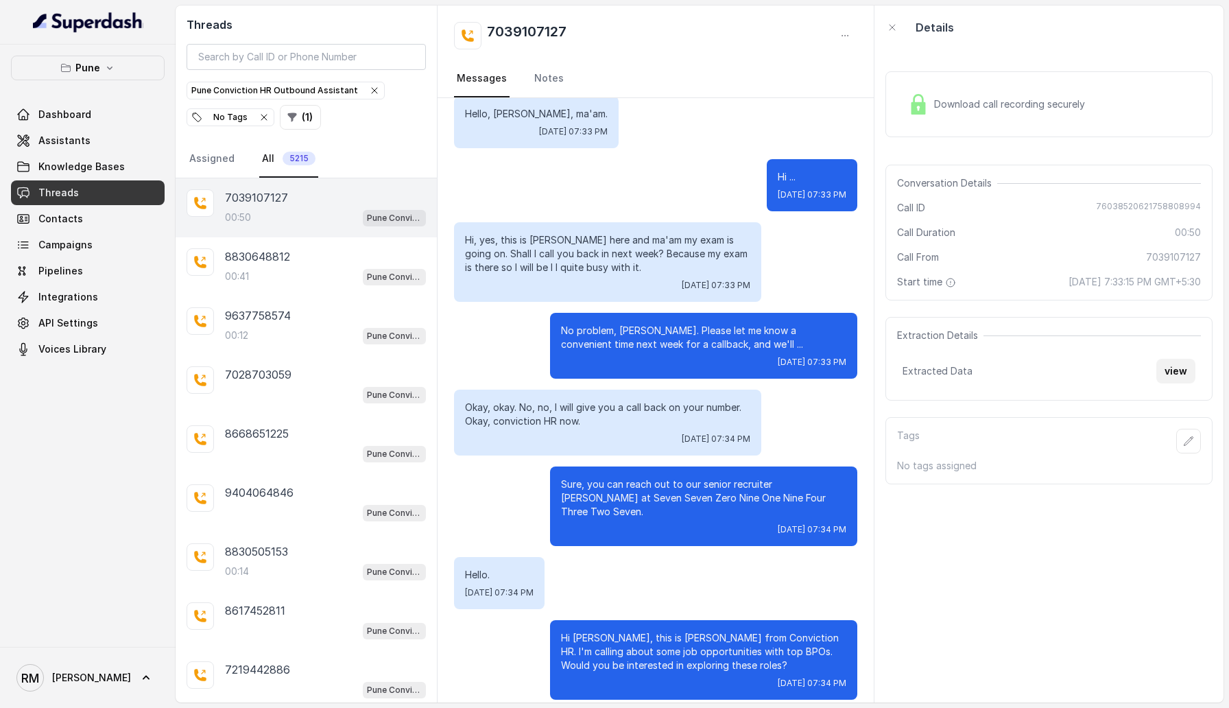
click at [1174, 371] on button "view" at bounding box center [1176, 371] width 39 height 25
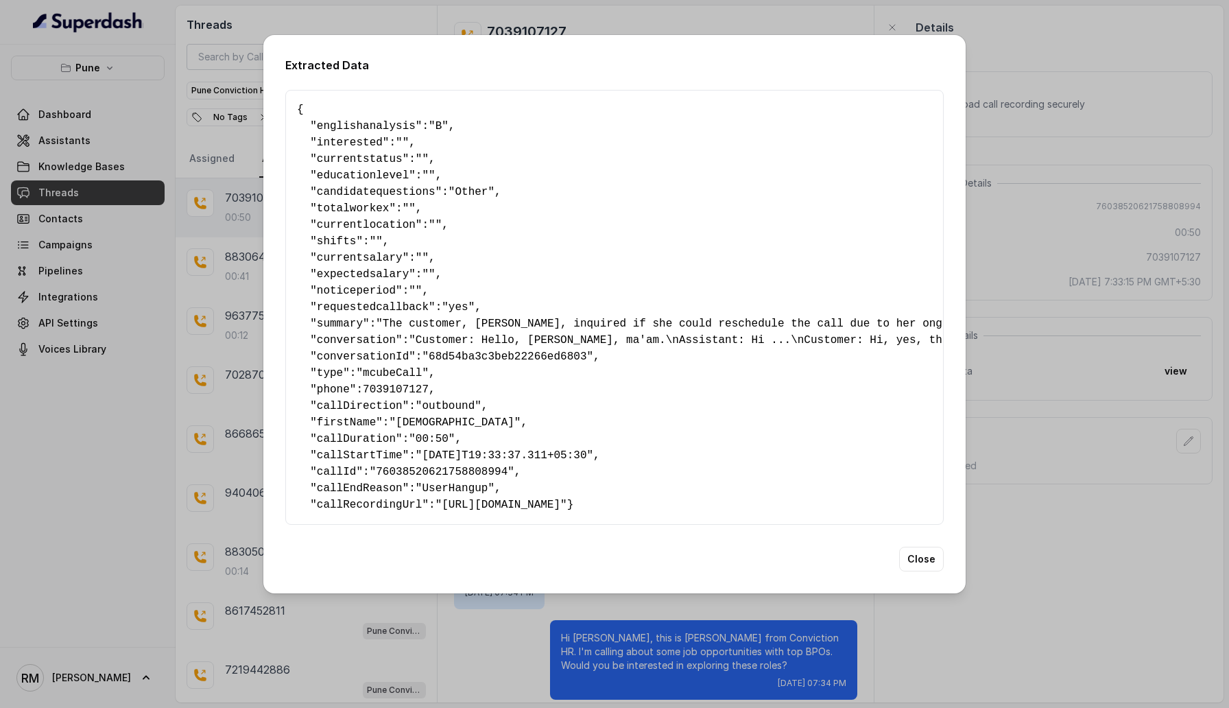
click at [1035, 358] on div "Extracted Data { " englishanalysis ": "B" , " interested ": "" , " currentstatu…" at bounding box center [614, 354] width 1229 height 708
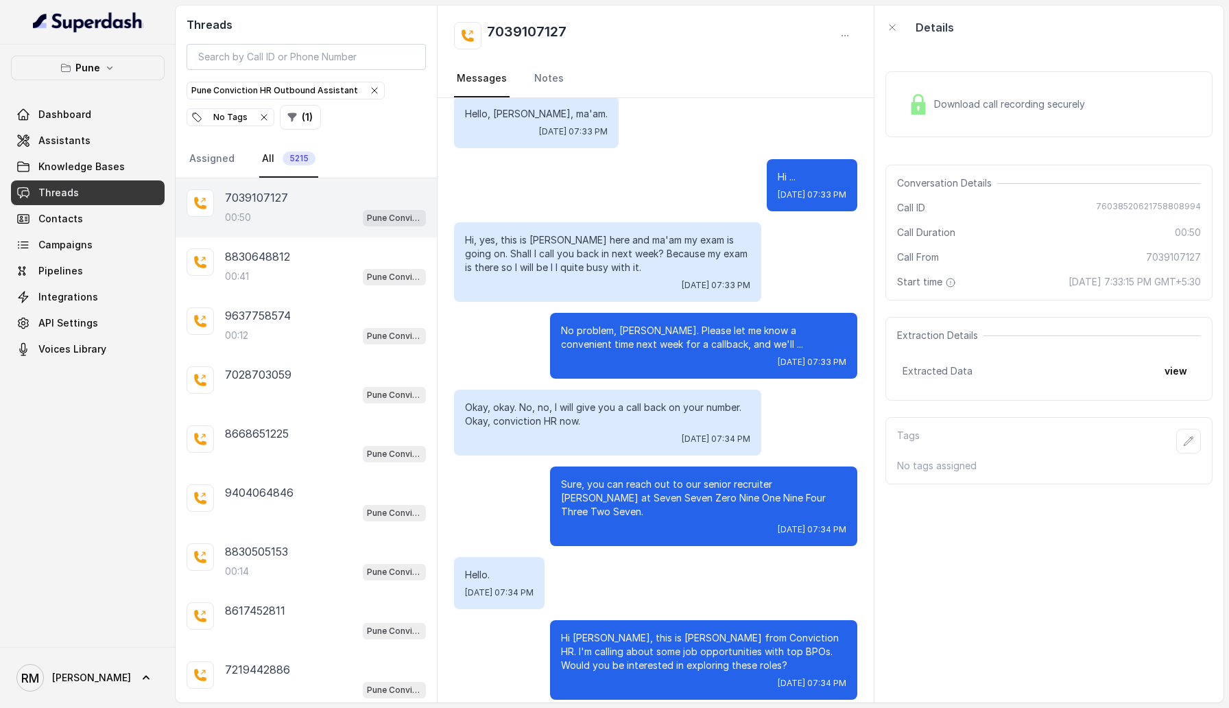
click at [1191, 423] on icon "button" at bounding box center [1189, 440] width 9 height 9
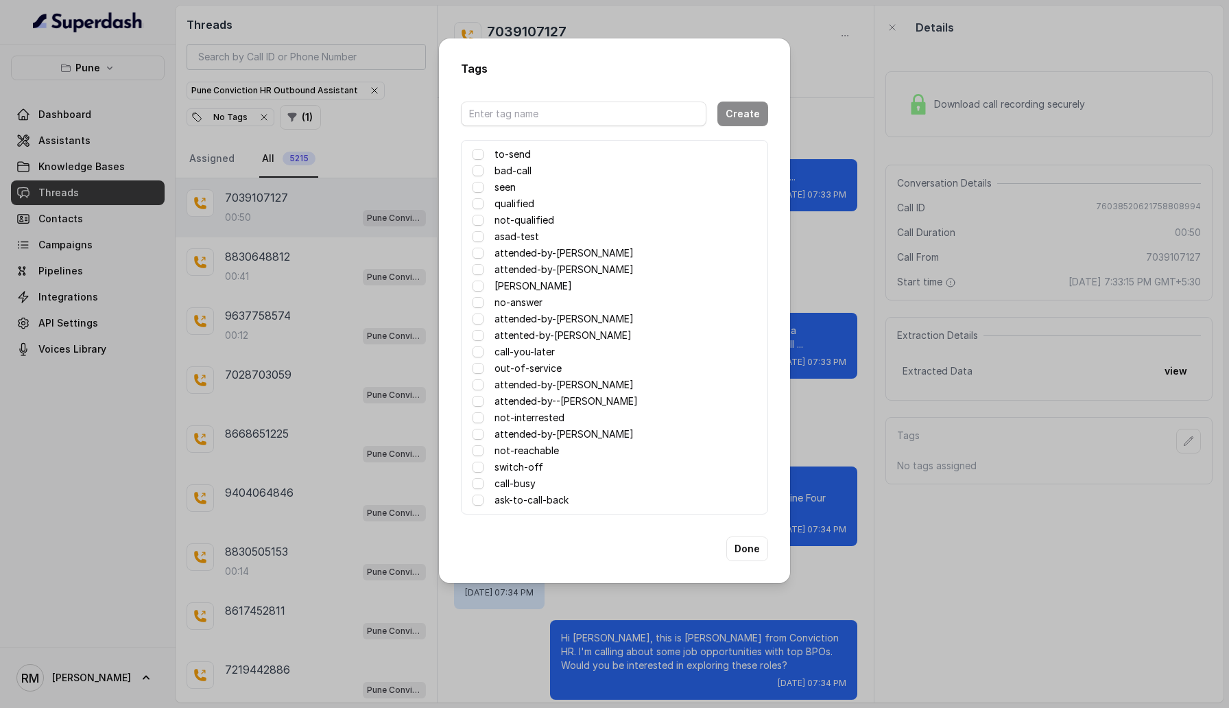
click at [1191, 423] on div "Tags Create to-send bad-call seen qualified not-qualified asad-test attended-by…" at bounding box center [614, 354] width 1229 height 708
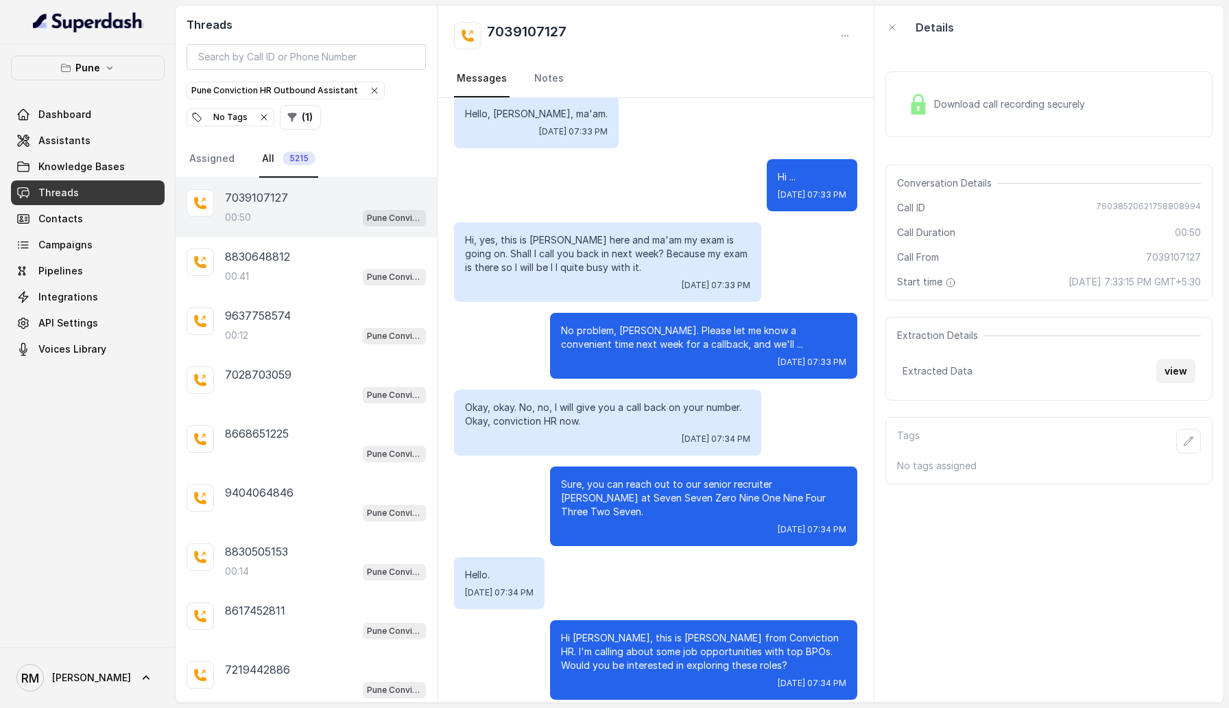
click at [1168, 374] on button "view" at bounding box center [1176, 371] width 39 height 25
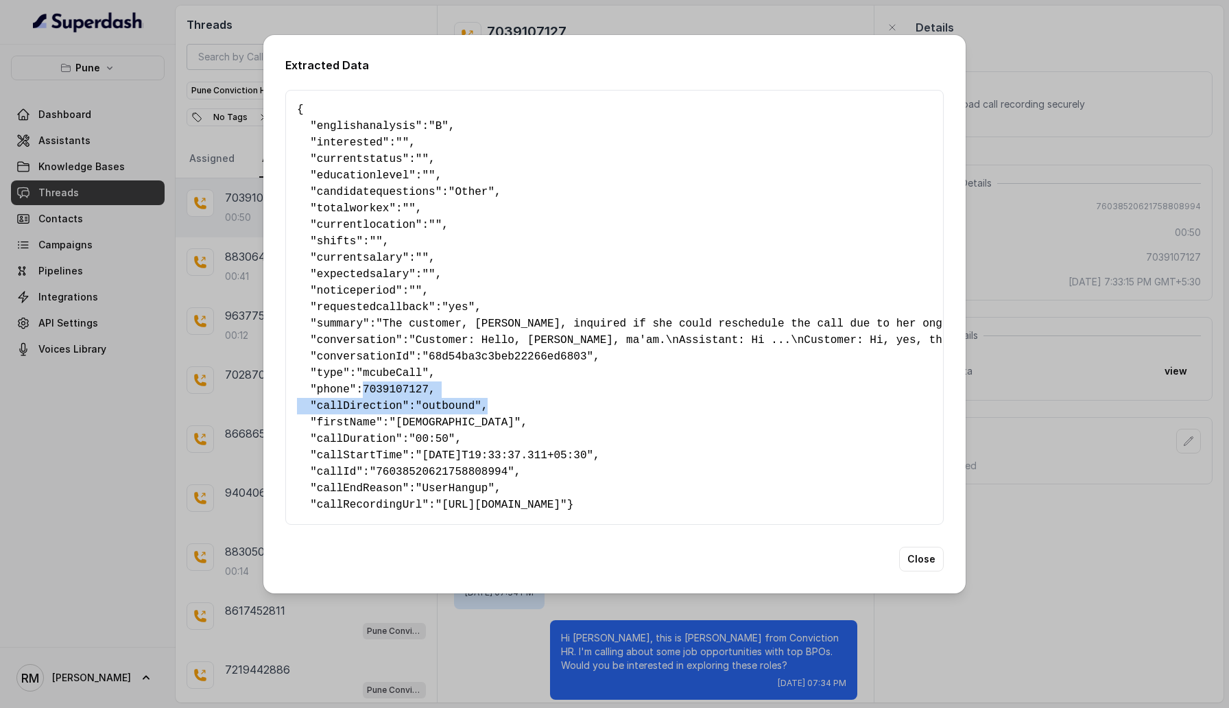
drag, startPoint x: 366, startPoint y: 385, endPoint x: 525, endPoint y: 398, distance: 159.7
click at [525, 398] on pre "{ " englishanalysis ": "B" , " interested ": "" , " currentstatus ": "" , " edu…" at bounding box center [614, 308] width 635 height 412
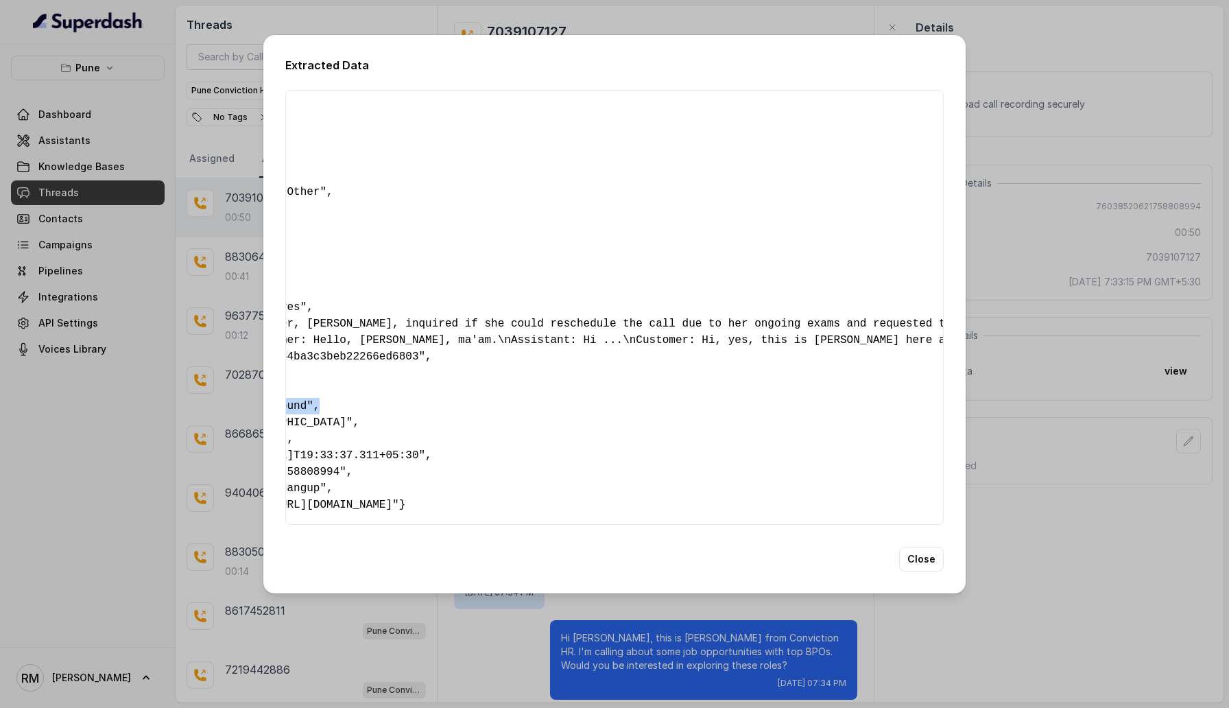
scroll to position [0, 0]
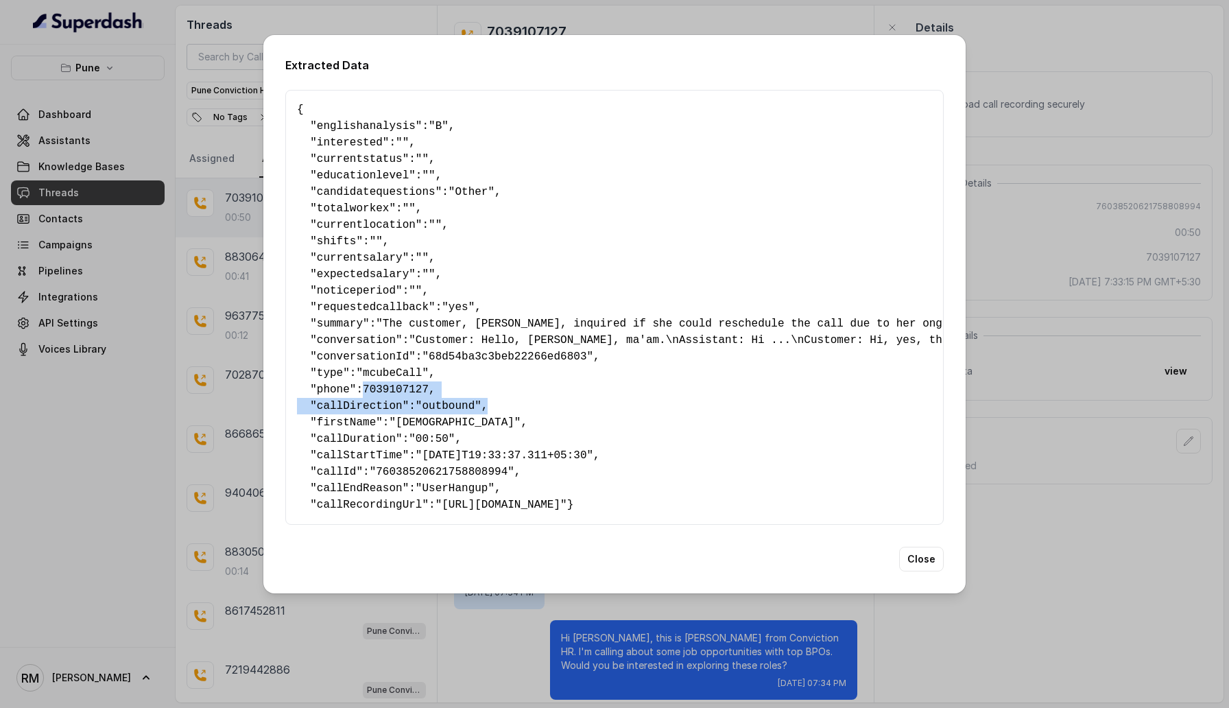
click at [1122, 423] on div "Extracted Data { " englishanalysis ": "B" , " interested ": "" , " currentstatu…" at bounding box center [614, 354] width 1229 height 708
